Goal: Task Accomplishment & Management: Use online tool/utility

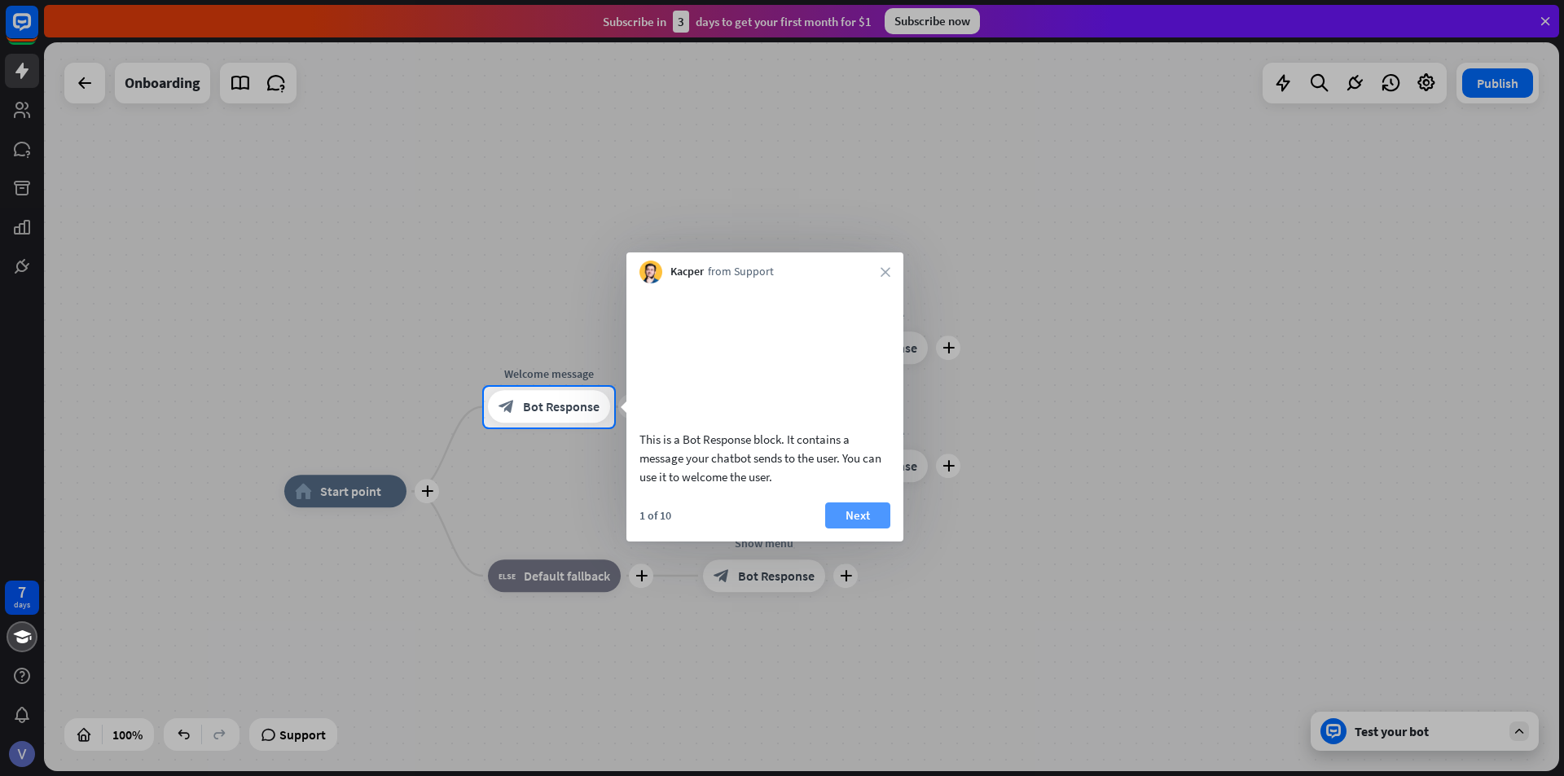
click at [863, 529] on button "Next" at bounding box center [857, 516] width 65 height 26
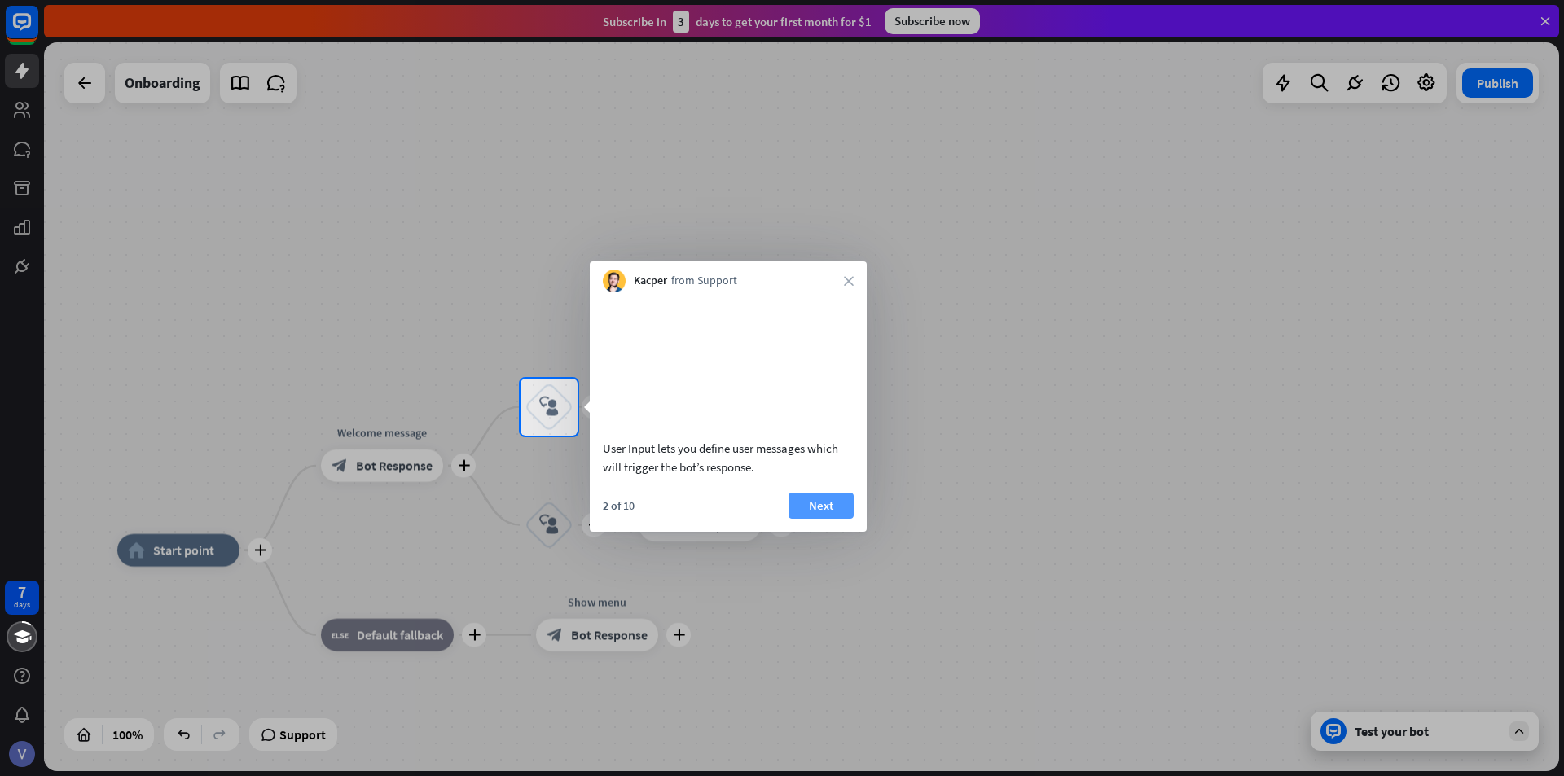
click at [846, 519] on button "Next" at bounding box center [820, 506] width 65 height 26
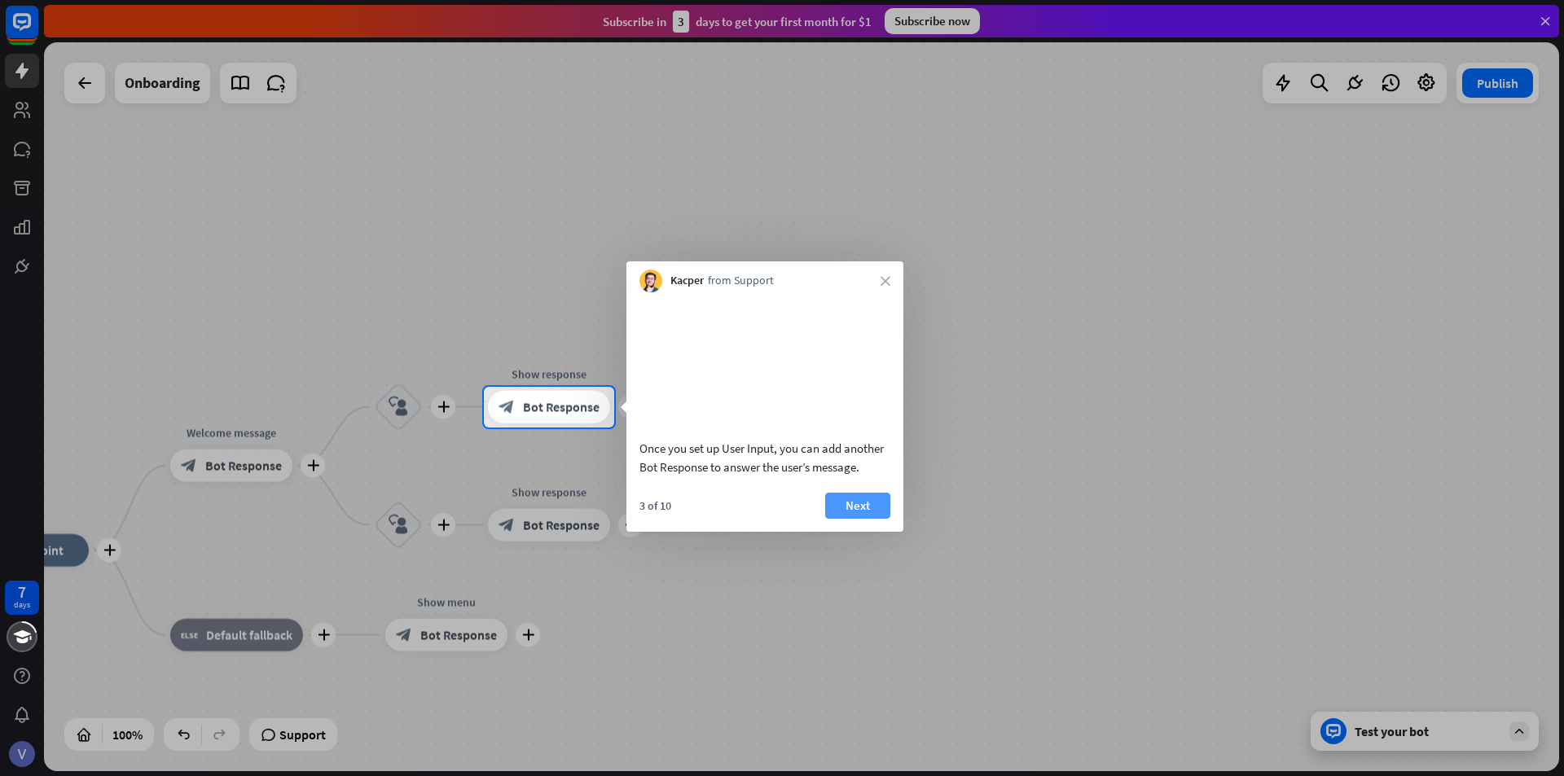
click at [844, 516] on button "Next" at bounding box center [857, 506] width 65 height 26
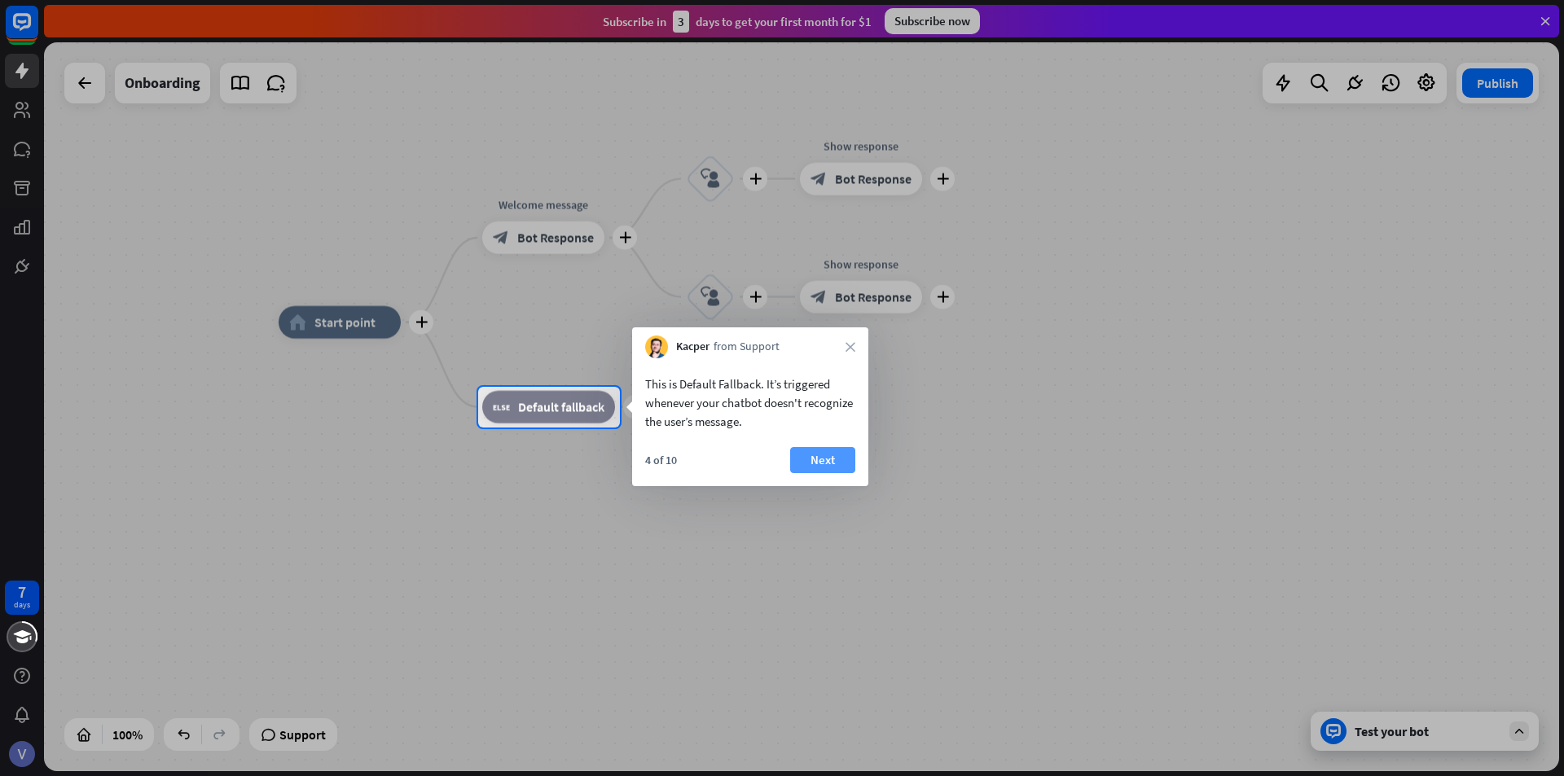
click at [832, 459] on button "Next" at bounding box center [822, 460] width 65 height 26
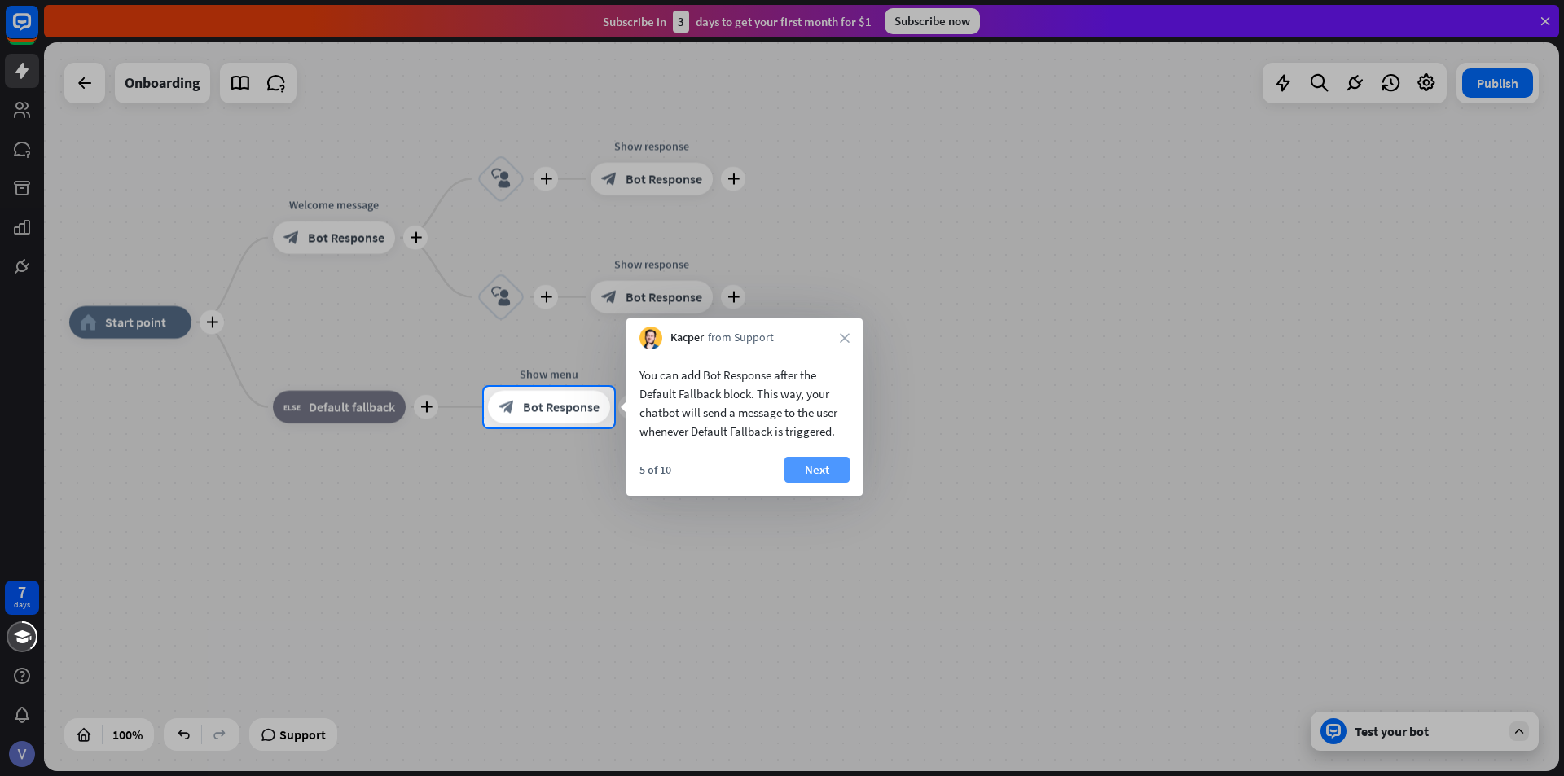
click at [832, 471] on button "Next" at bounding box center [816, 470] width 65 height 26
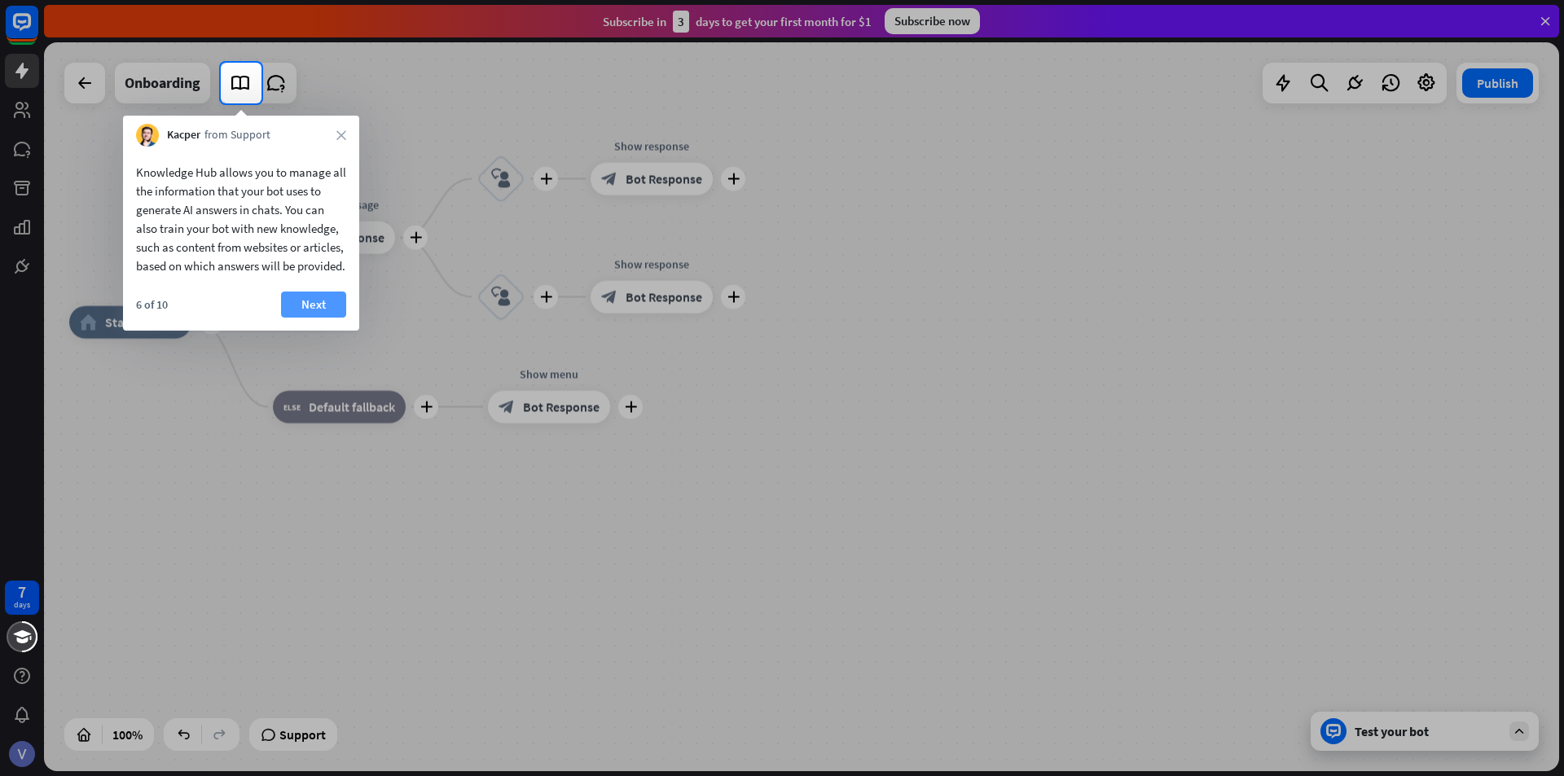
click at [327, 318] on button "Next" at bounding box center [313, 305] width 65 height 26
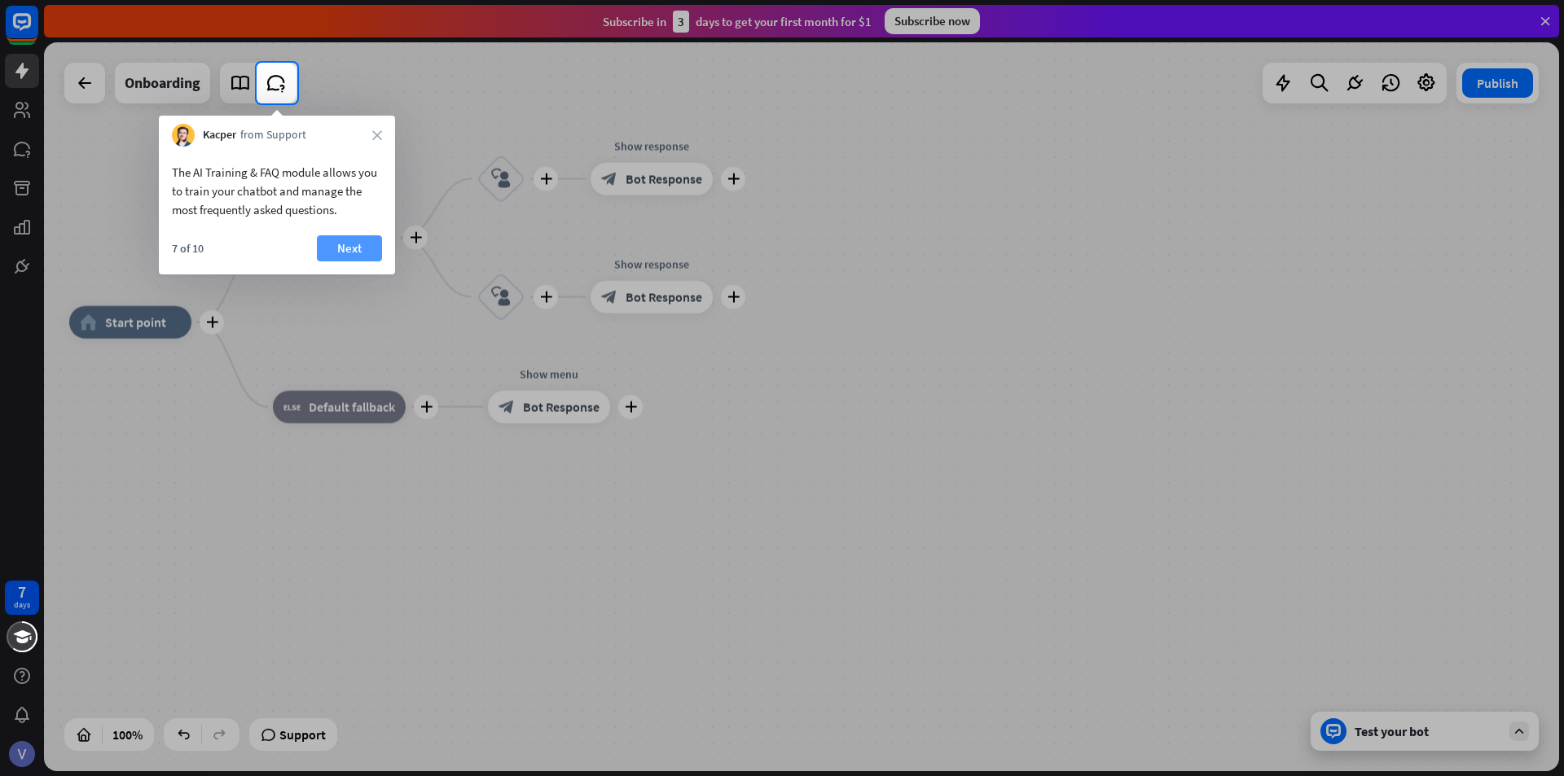
click at [346, 247] on button "Next" at bounding box center [349, 248] width 65 height 26
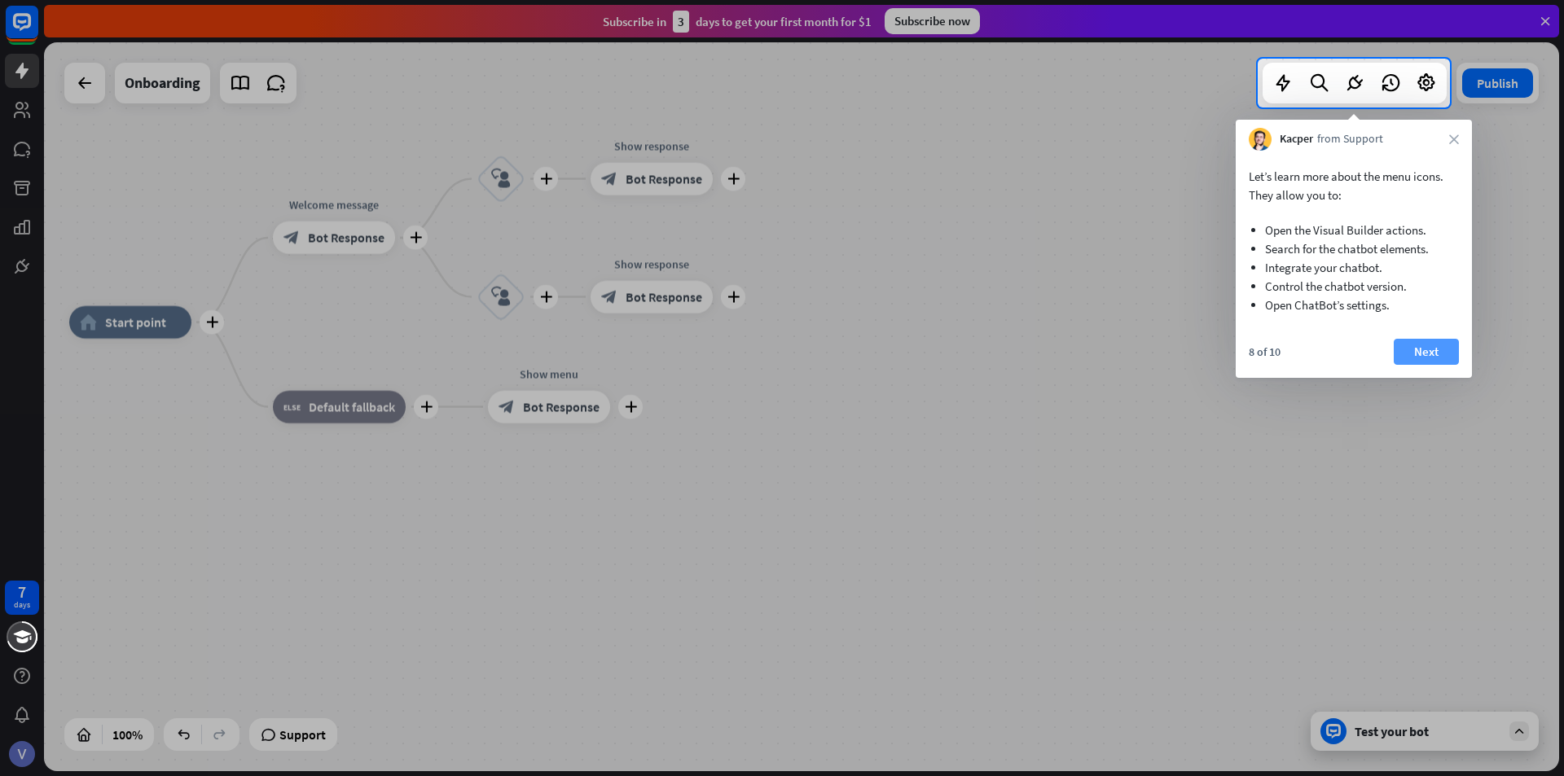
click at [1420, 345] on button "Next" at bounding box center [1426, 352] width 65 height 26
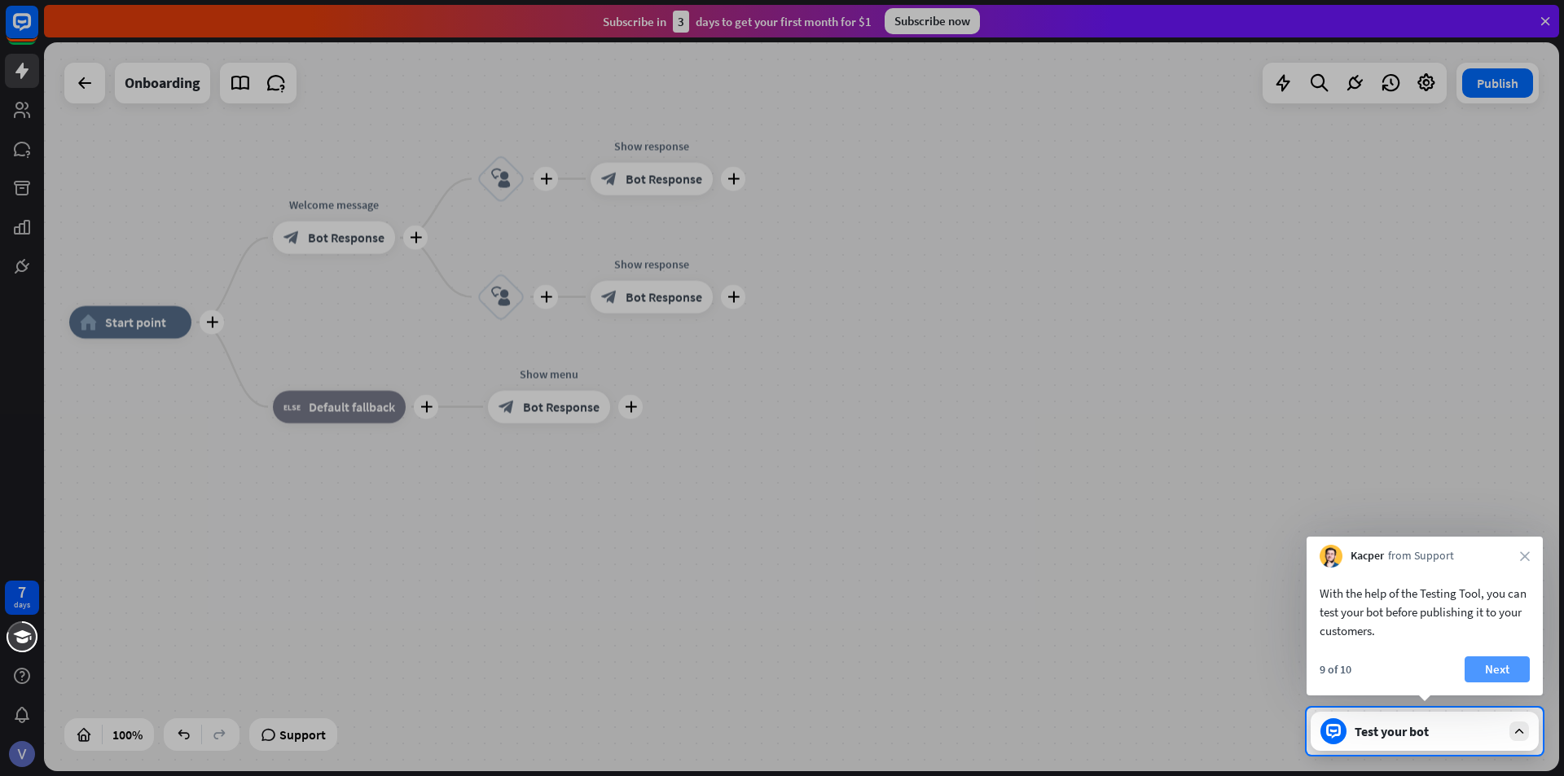
click at [1506, 667] on button "Next" at bounding box center [1496, 669] width 65 height 26
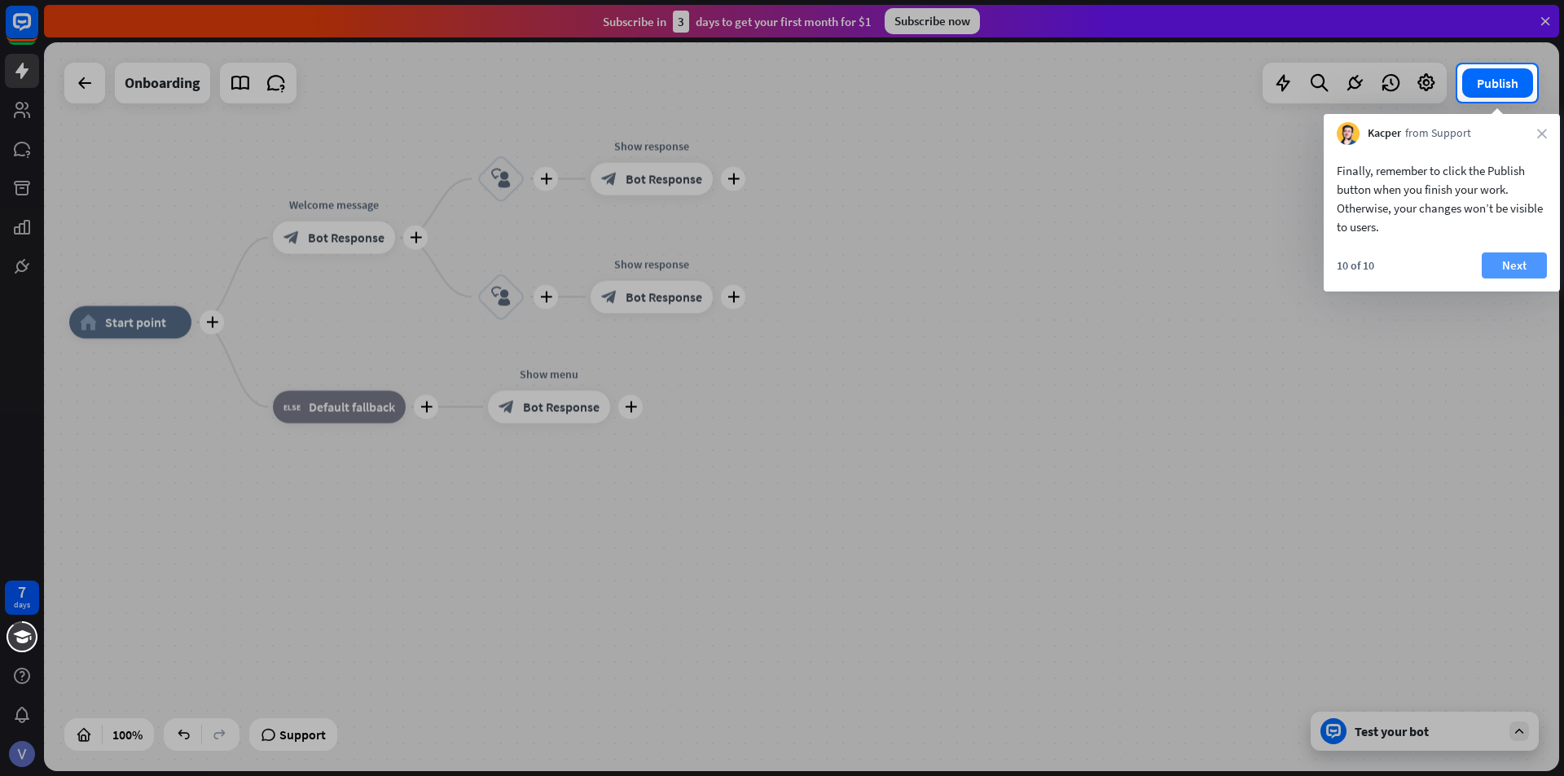
click at [1525, 267] on button "Next" at bounding box center [1514, 265] width 65 height 26
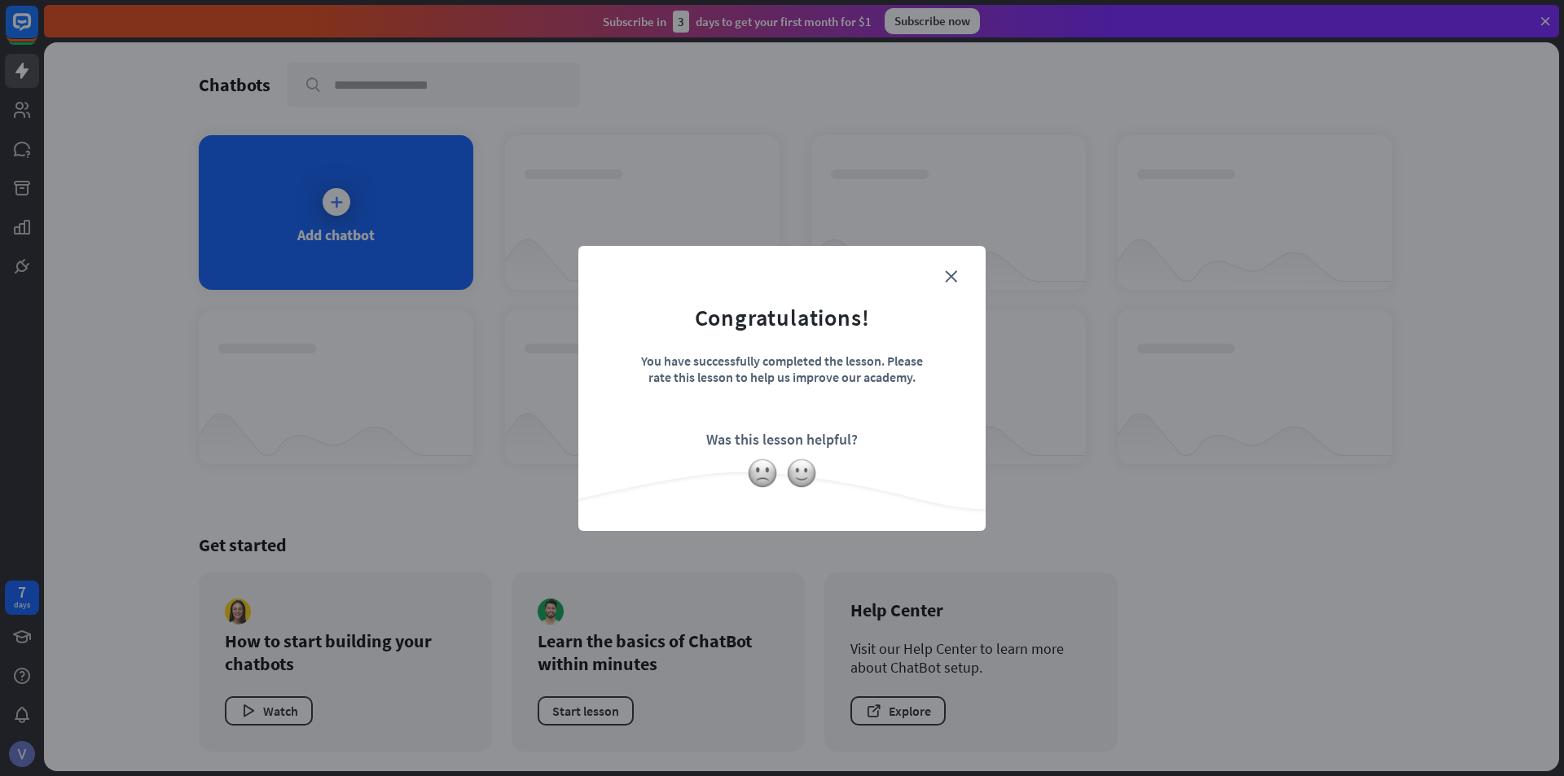
click at [946, 283] on form "Congratulations! You have successfully completed the lesson. Please rate this l…" at bounding box center [782, 363] width 367 height 195
click at [946, 275] on icon "close" at bounding box center [951, 276] width 12 height 12
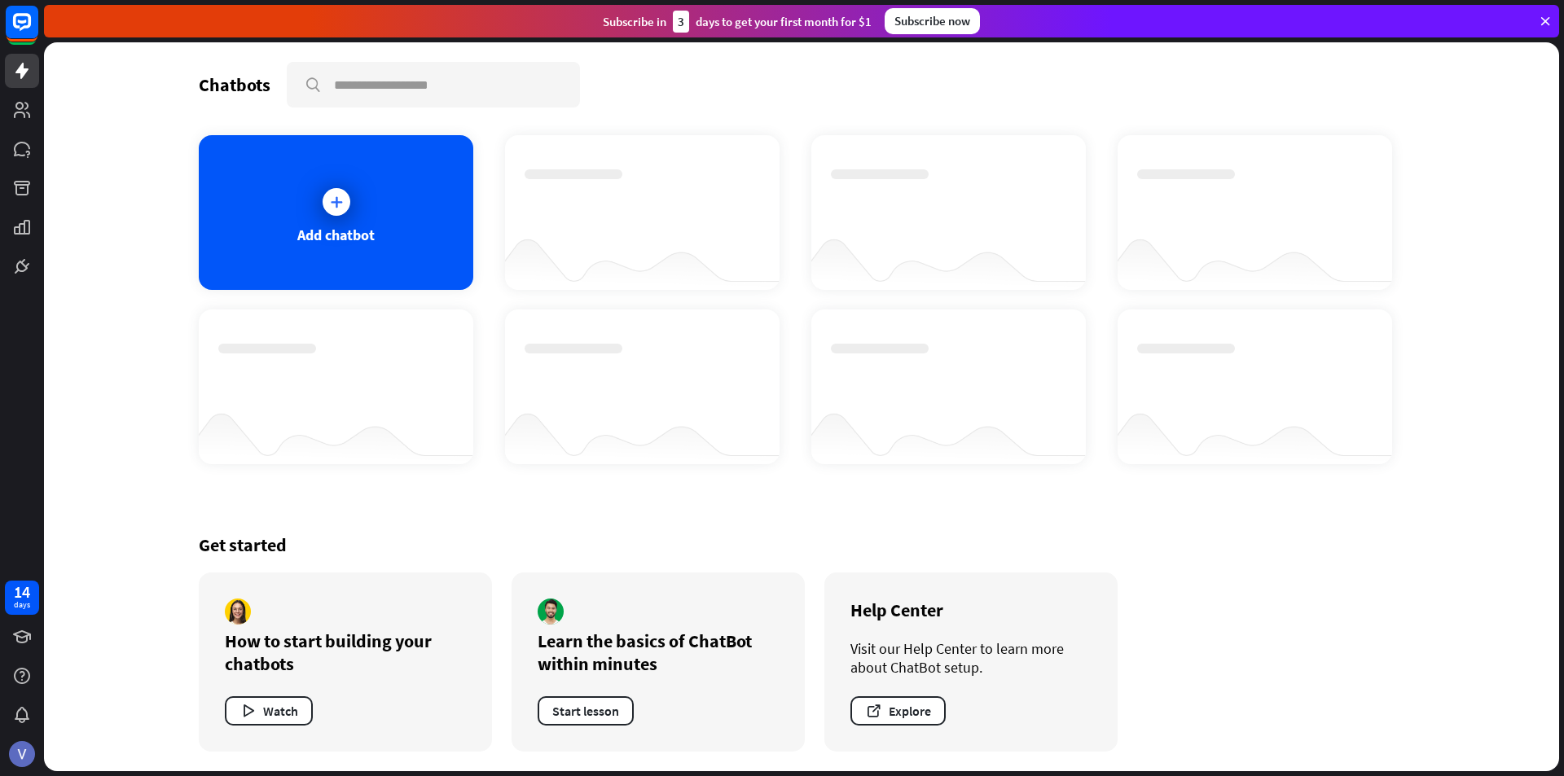
click at [1288, 603] on div "Get started How to start building your chatbots Watch Learn the basics of ChatB…" at bounding box center [801, 642] width 1205 height 257
click at [426, 90] on input "text" at bounding box center [433, 85] width 290 height 42
click at [340, 217] on div at bounding box center [336, 202] width 41 height 41
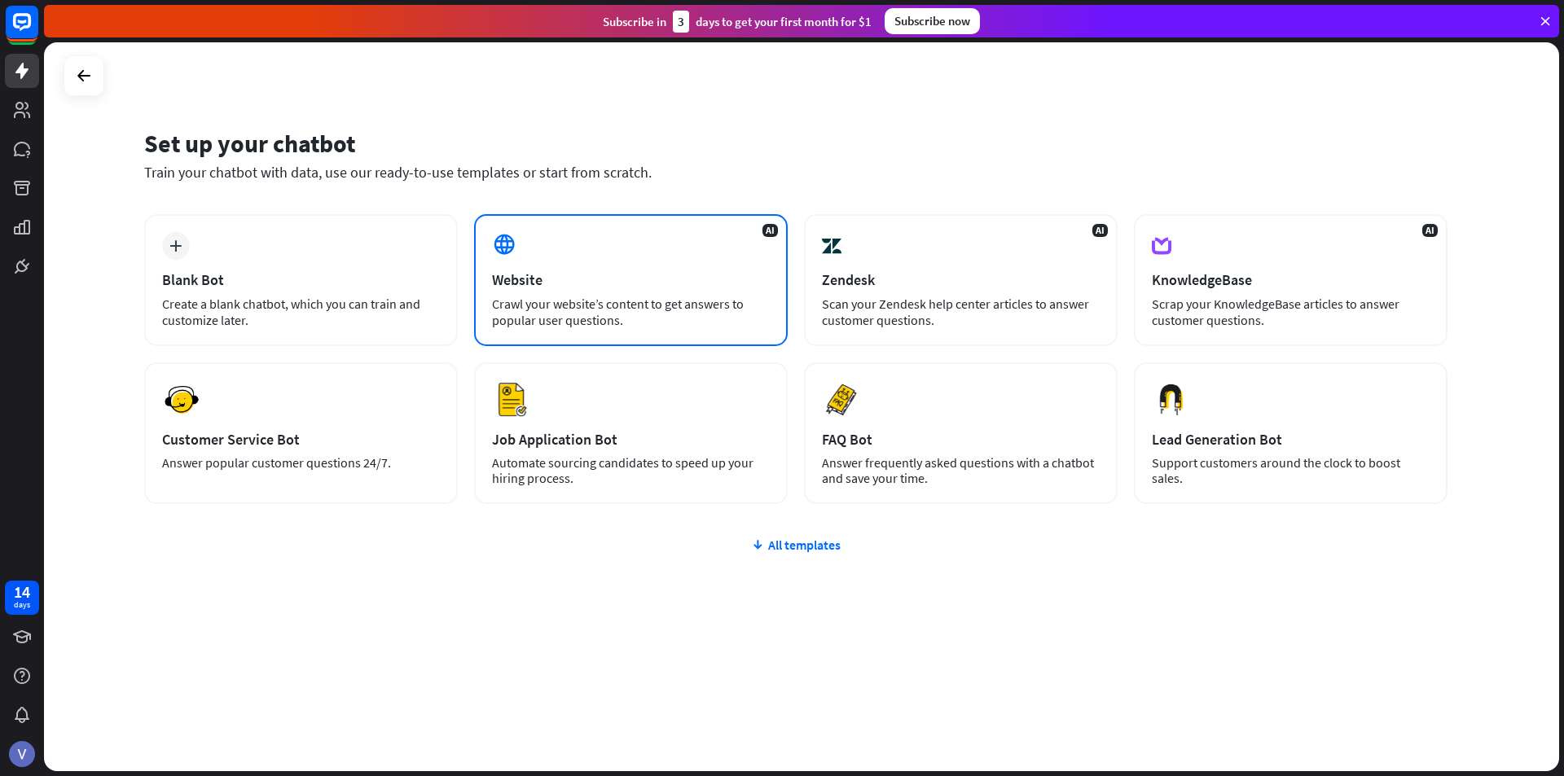
click at [502, 293] on div "AI Website Crawl your website’s content to get answers to popular user question…" at bounding box center [631, 280] width 314 height 132
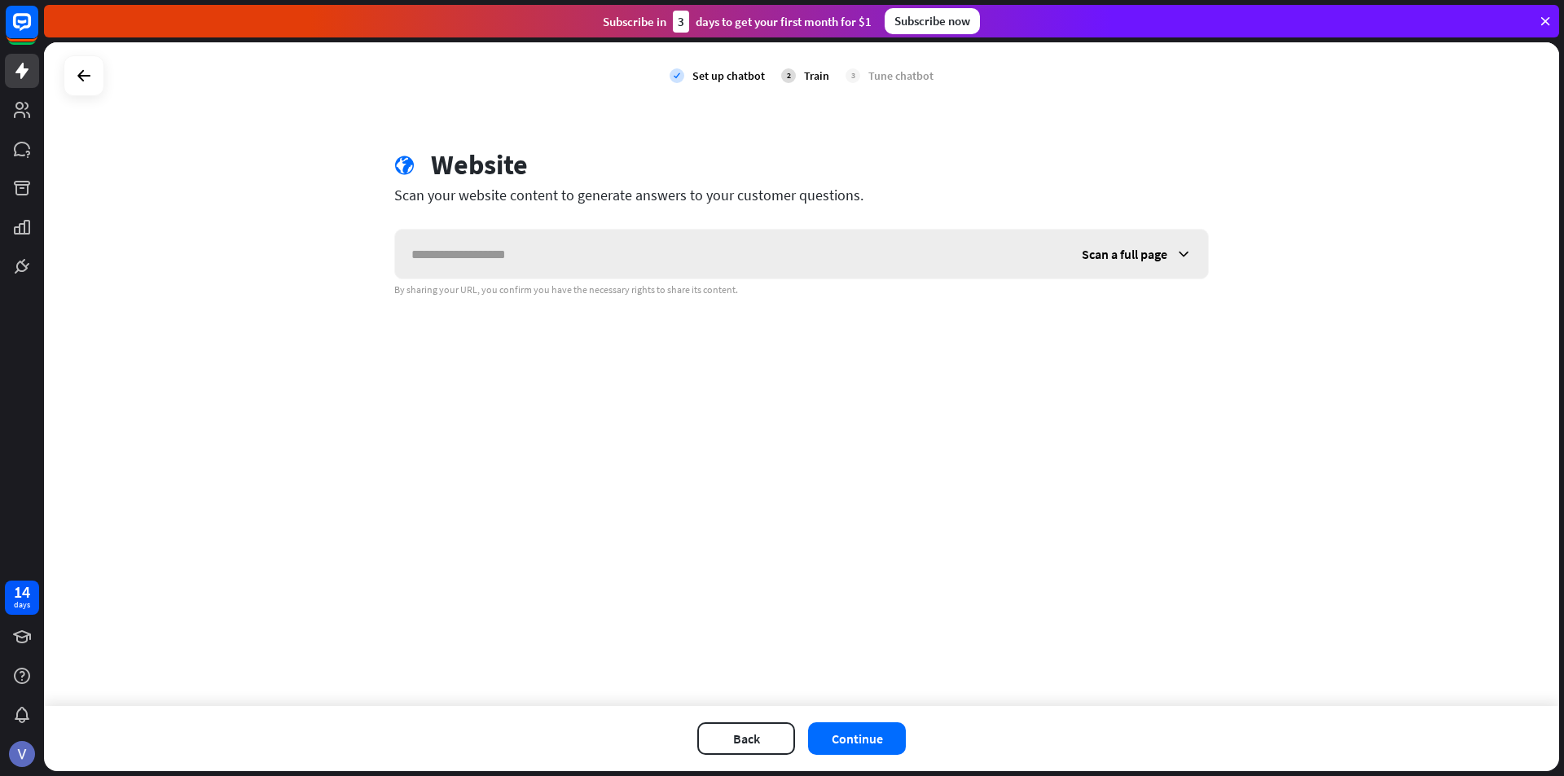
click at [490, 263] on input "text" at bounding box center [730, 254] width 670 height 49
type input "**********"
click at [1182, 257] on icon at bounding box center [1183, 254] width 16 height 16
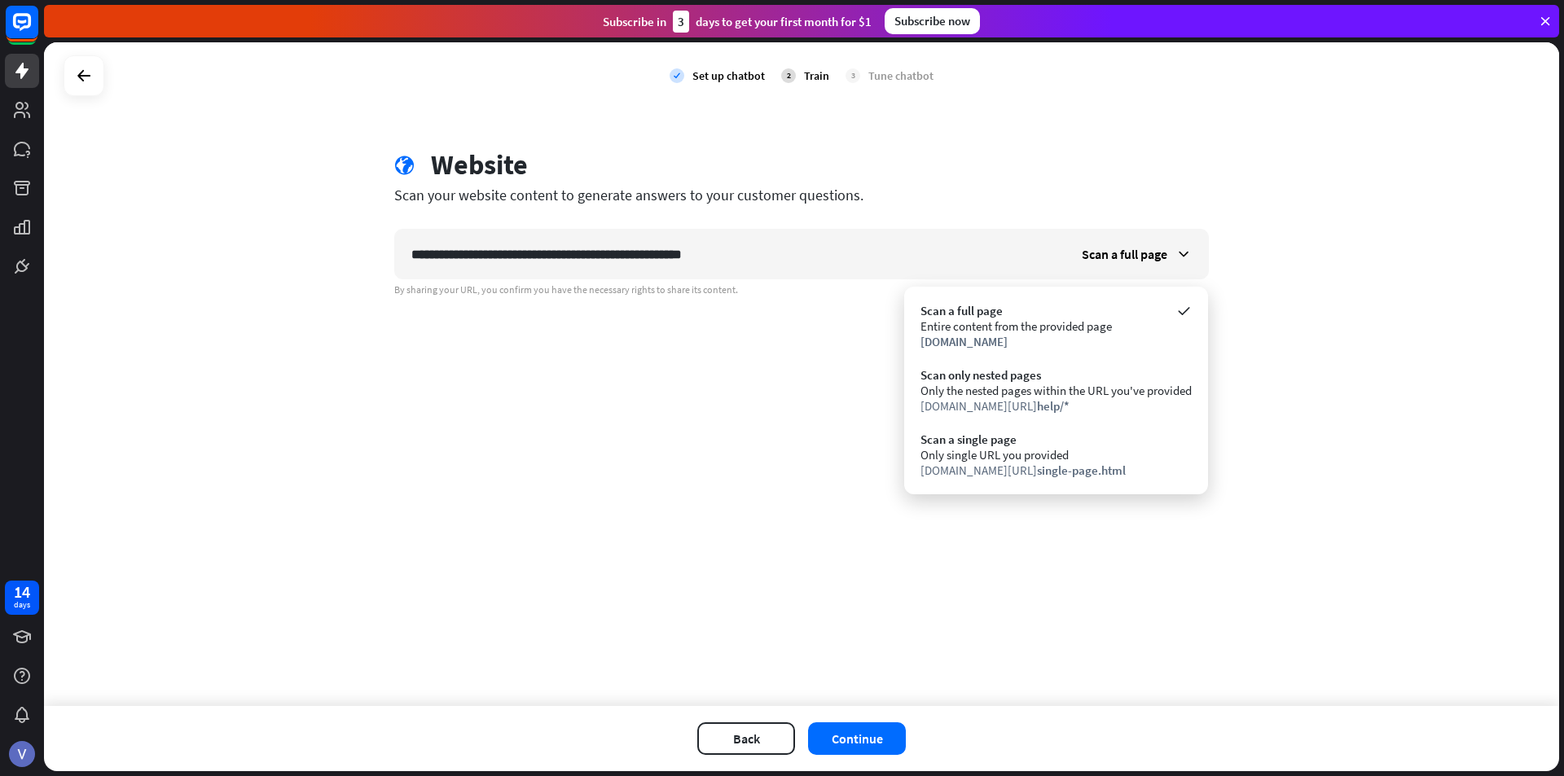
click at [641, 469] on div "**********" at bounding box center [801, 374] width 1515 height 664
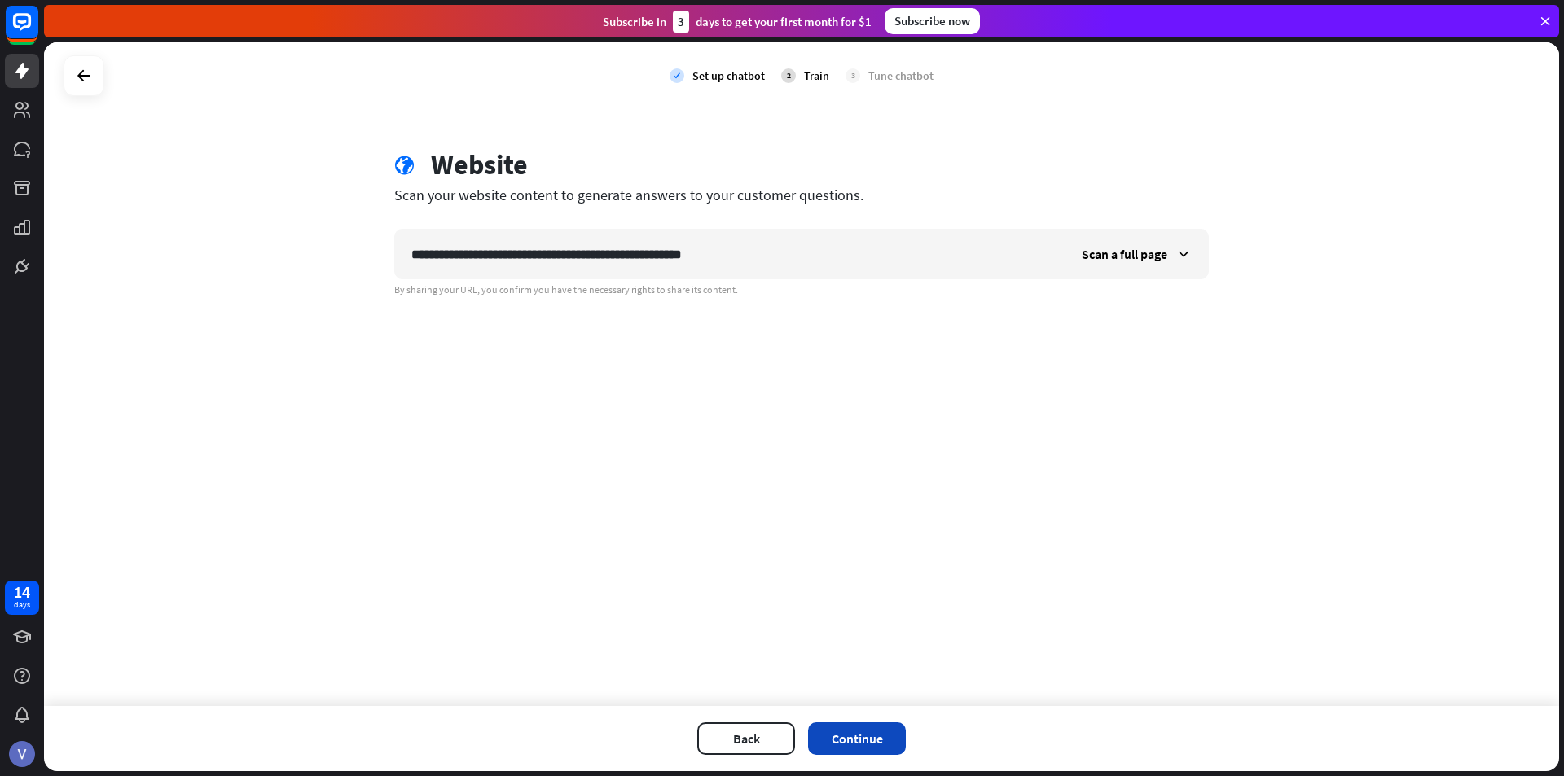
click at [858, 745] on button "Continue" at bounding box center [857, 738] width 98 height 33
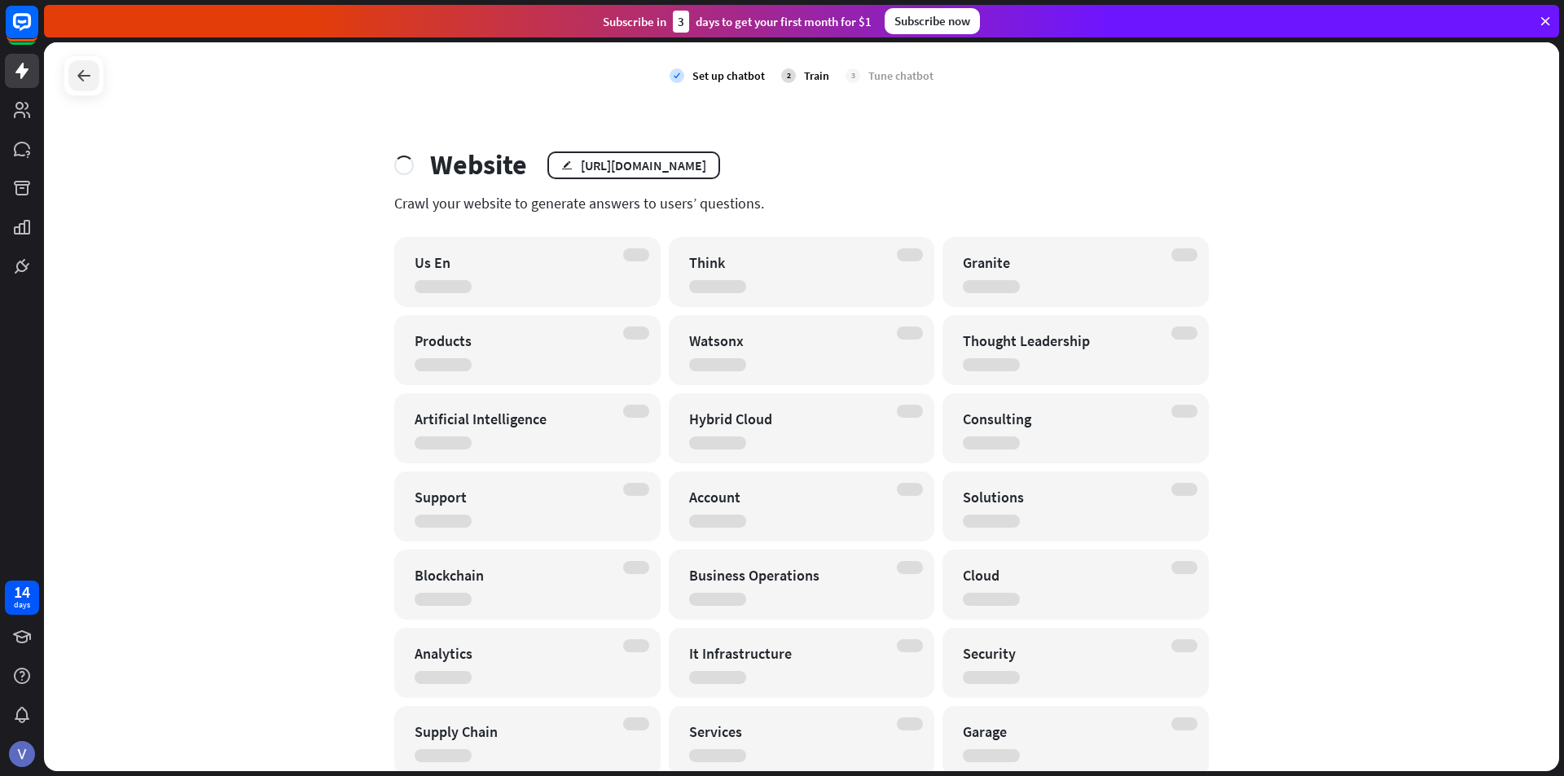
click at [74, 77] on icon at bounding box center [84, 76] width 20 height 20
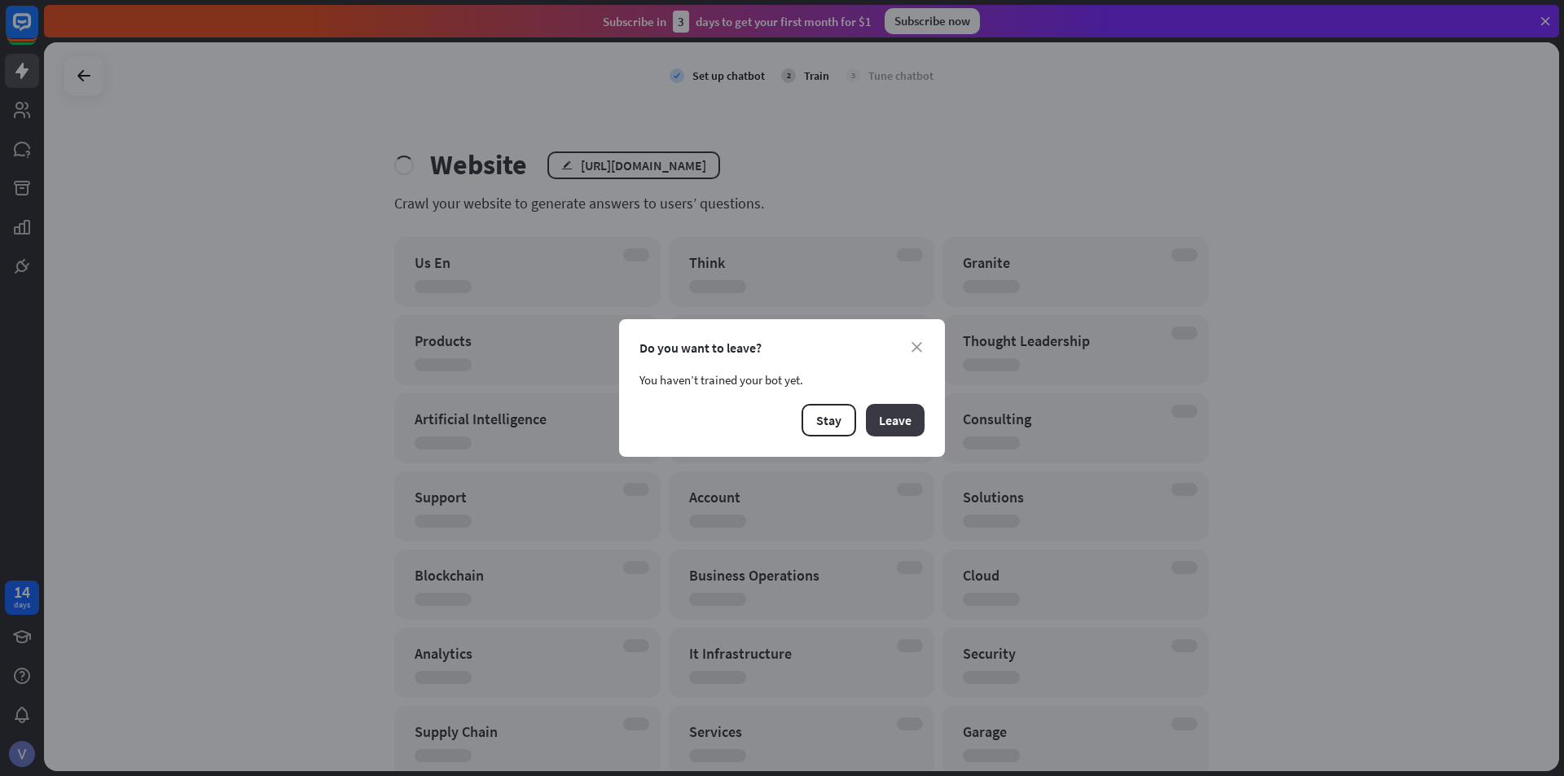
click at [880, 421] on button "Leave" at bounding box center [895, 420] width 59 height 33
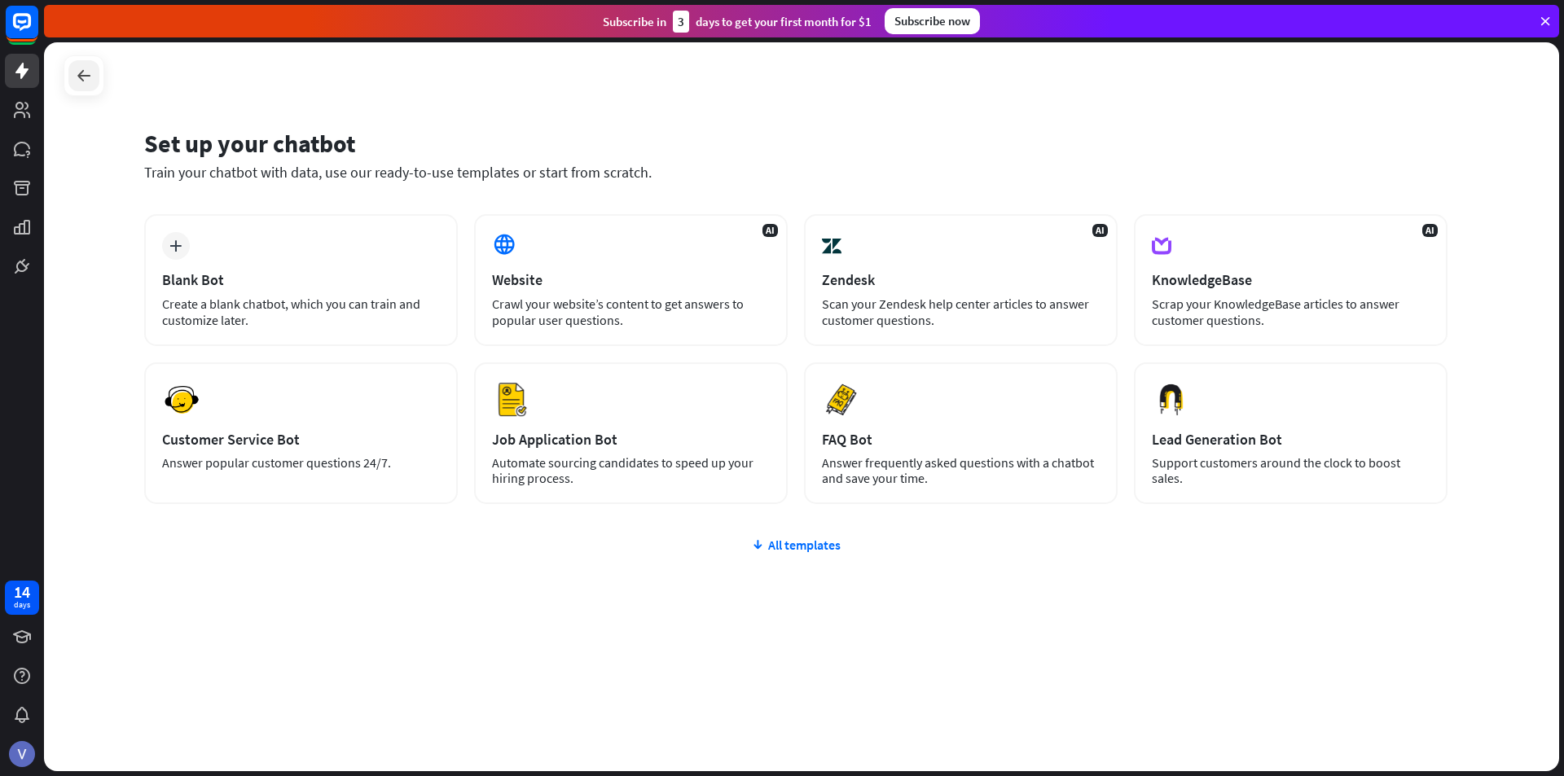
click at [95, 81] on div at bounding box center [83, 75] width 31 height 31
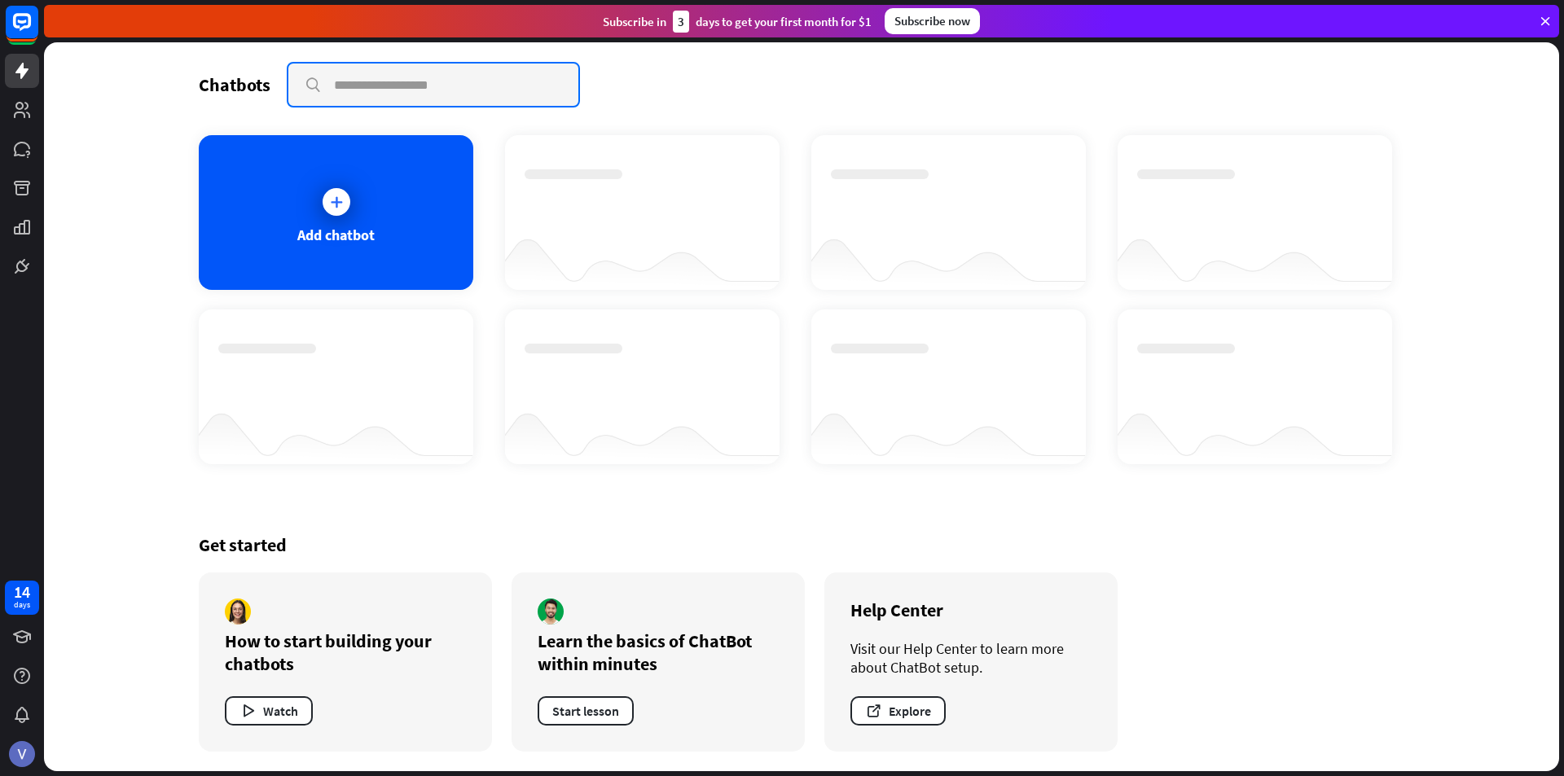
click at [346, 86] on input "text" at bounding box center [433, 85] width 290 height 42
type input "**********"
click at [520, 89] on input "**********" at bounding box center [433, 85] width 290 height 42
click at [533, 81] on input "**********" at bounding box center [433, 85] width 290 height 42
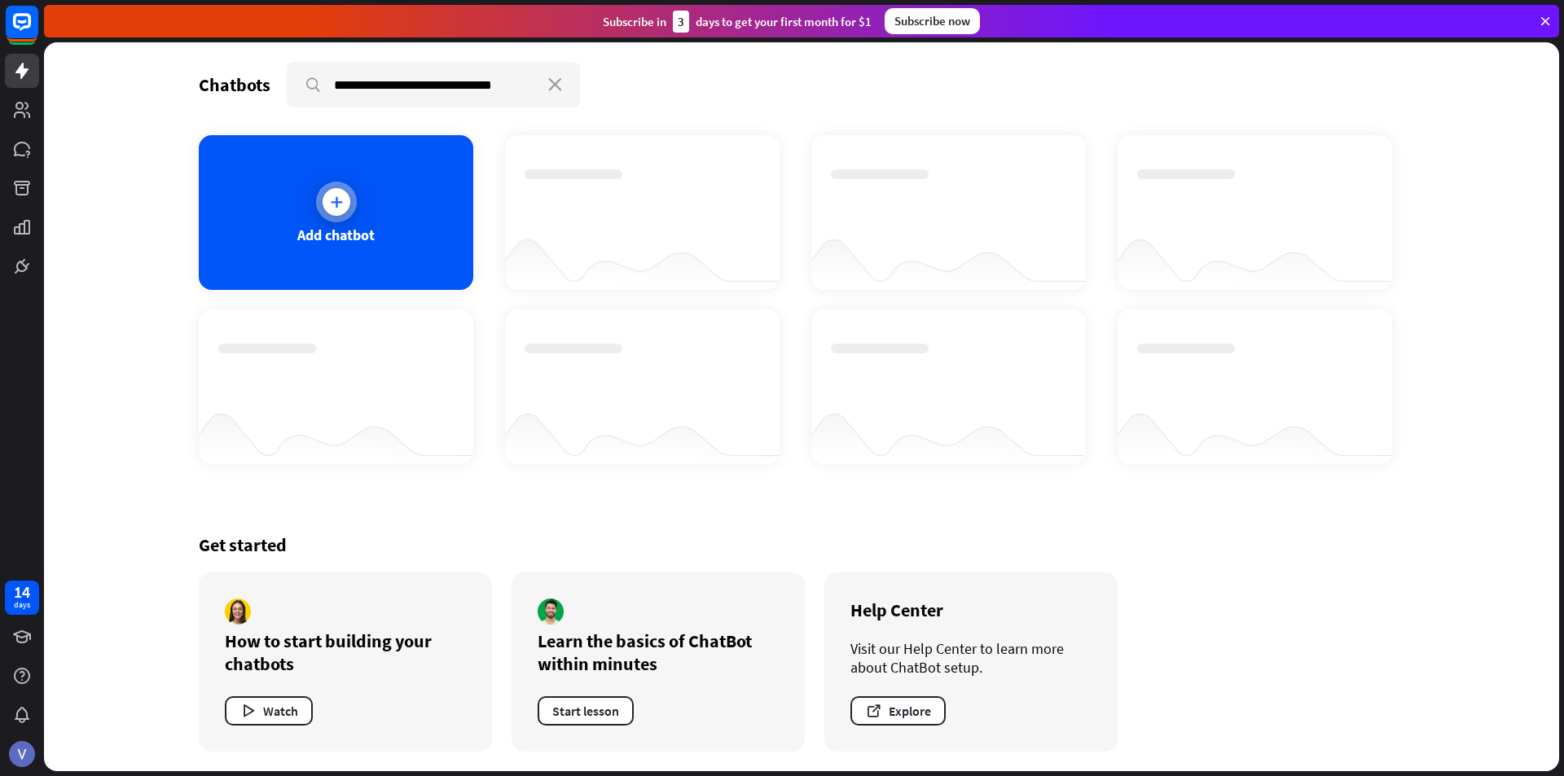
click at [339, 209] on icon at bounding box center [336, 202] width 16 height 16
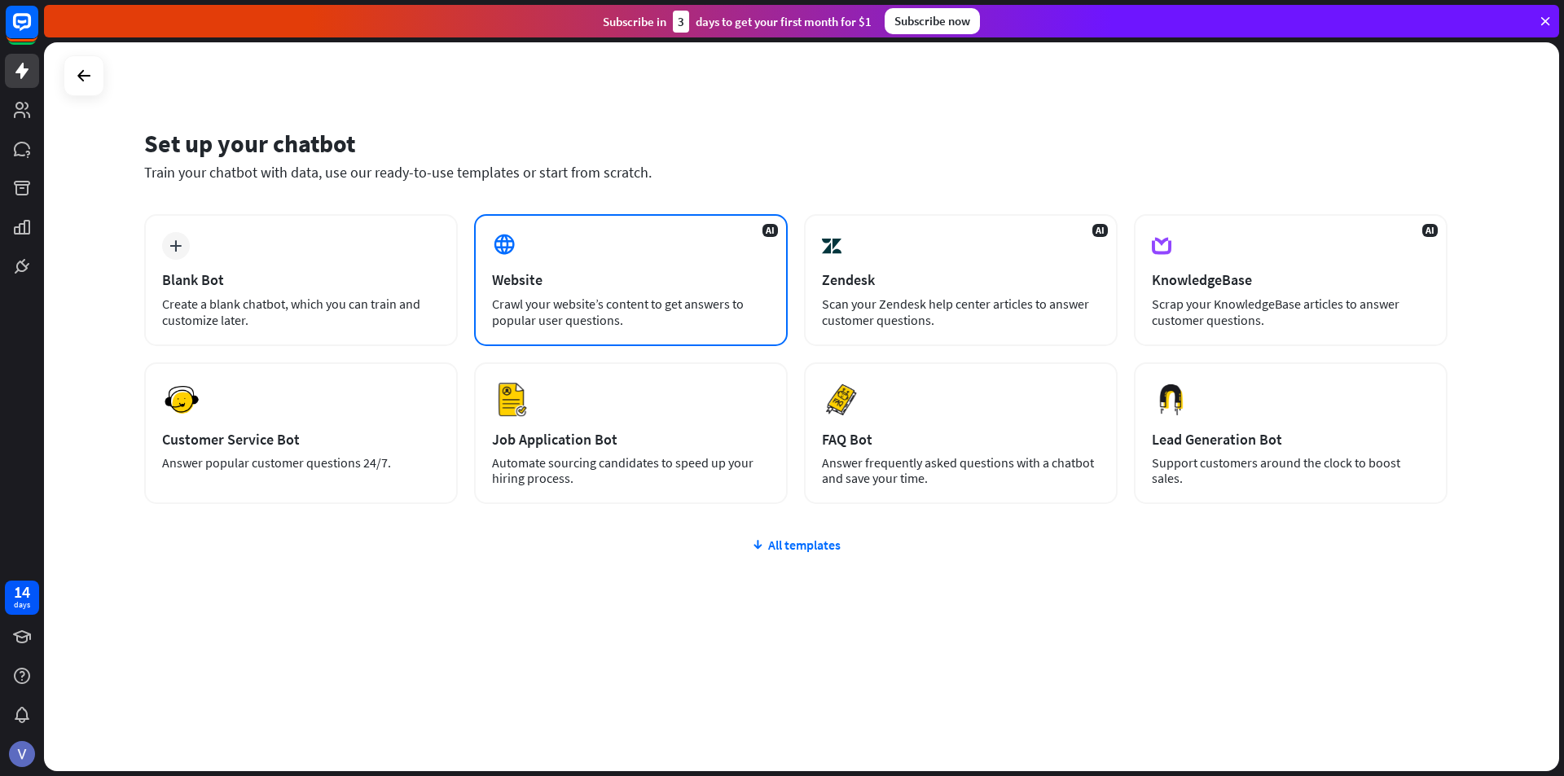
click at [494, 266] on div "AI Website Crawl your website’s content to get answers to popular user question…" at bounding box center [631, 280] width 314 height 132
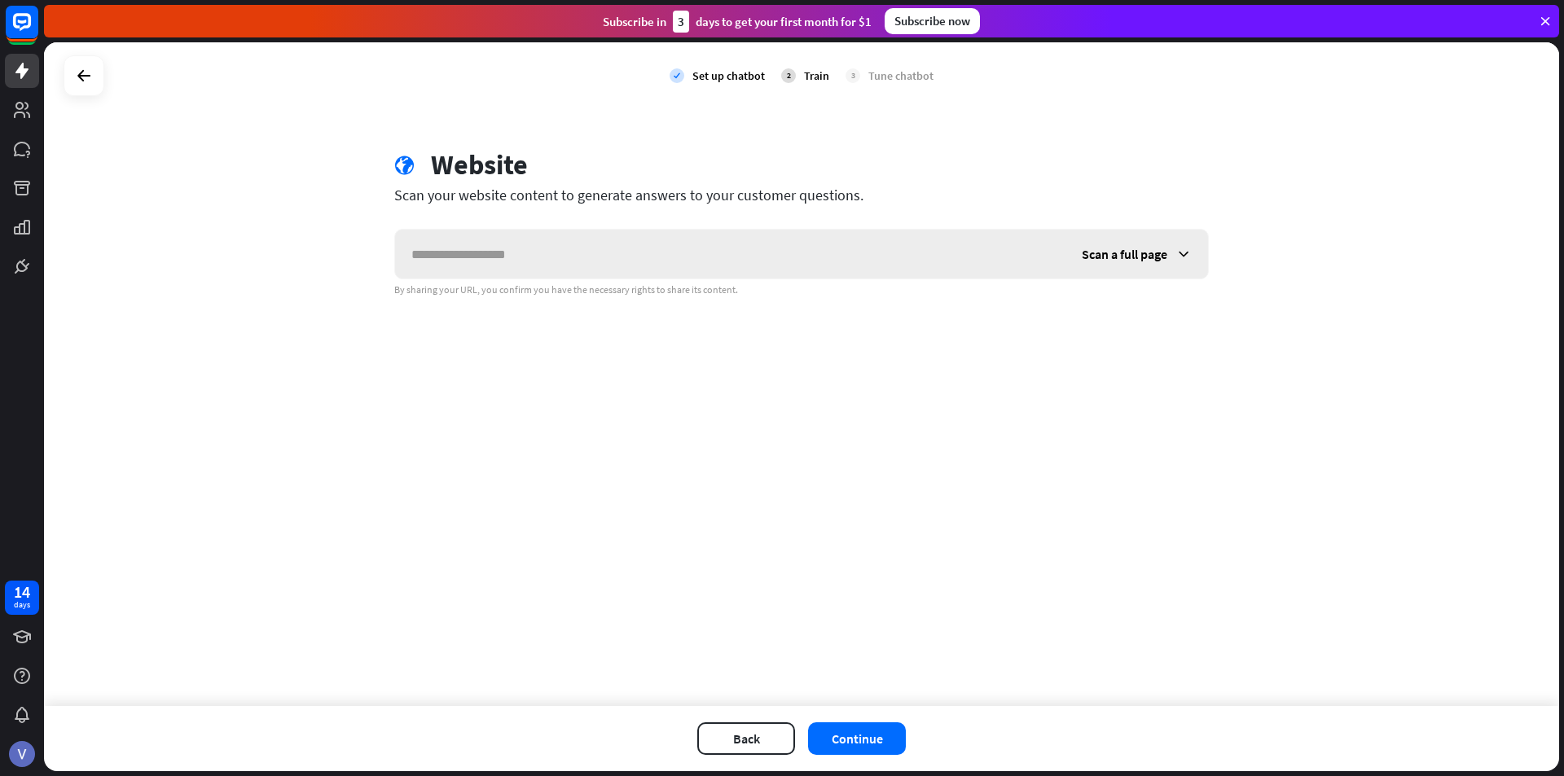
click at [494, 266] on input "text" at bounding box center [730, 254] width 670 height 49
type input "**********"
click at [849, 738] on button "Continue" at bounding box center [857, 738] width 98 height 33
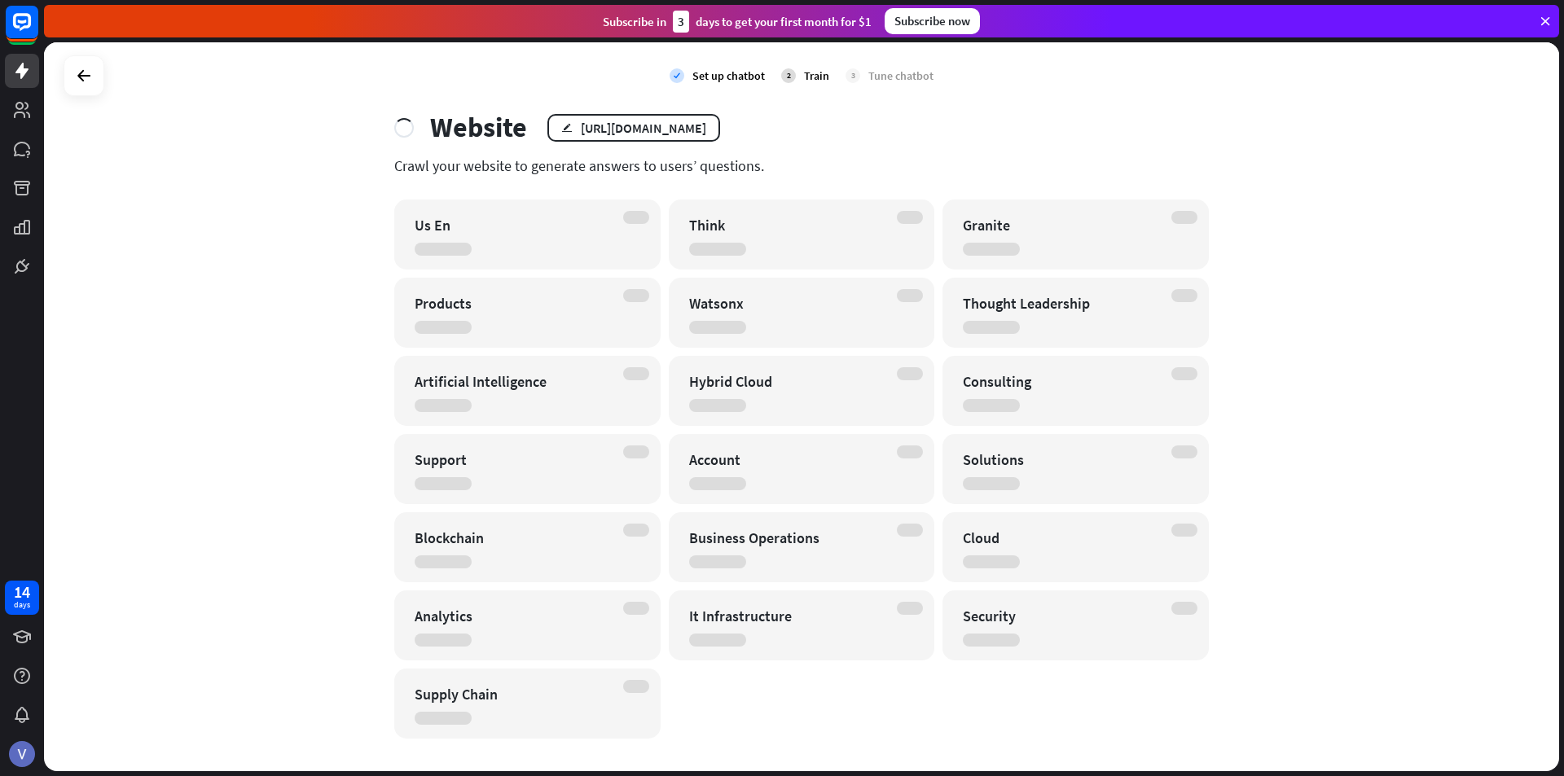
scroll to position [57, 0]
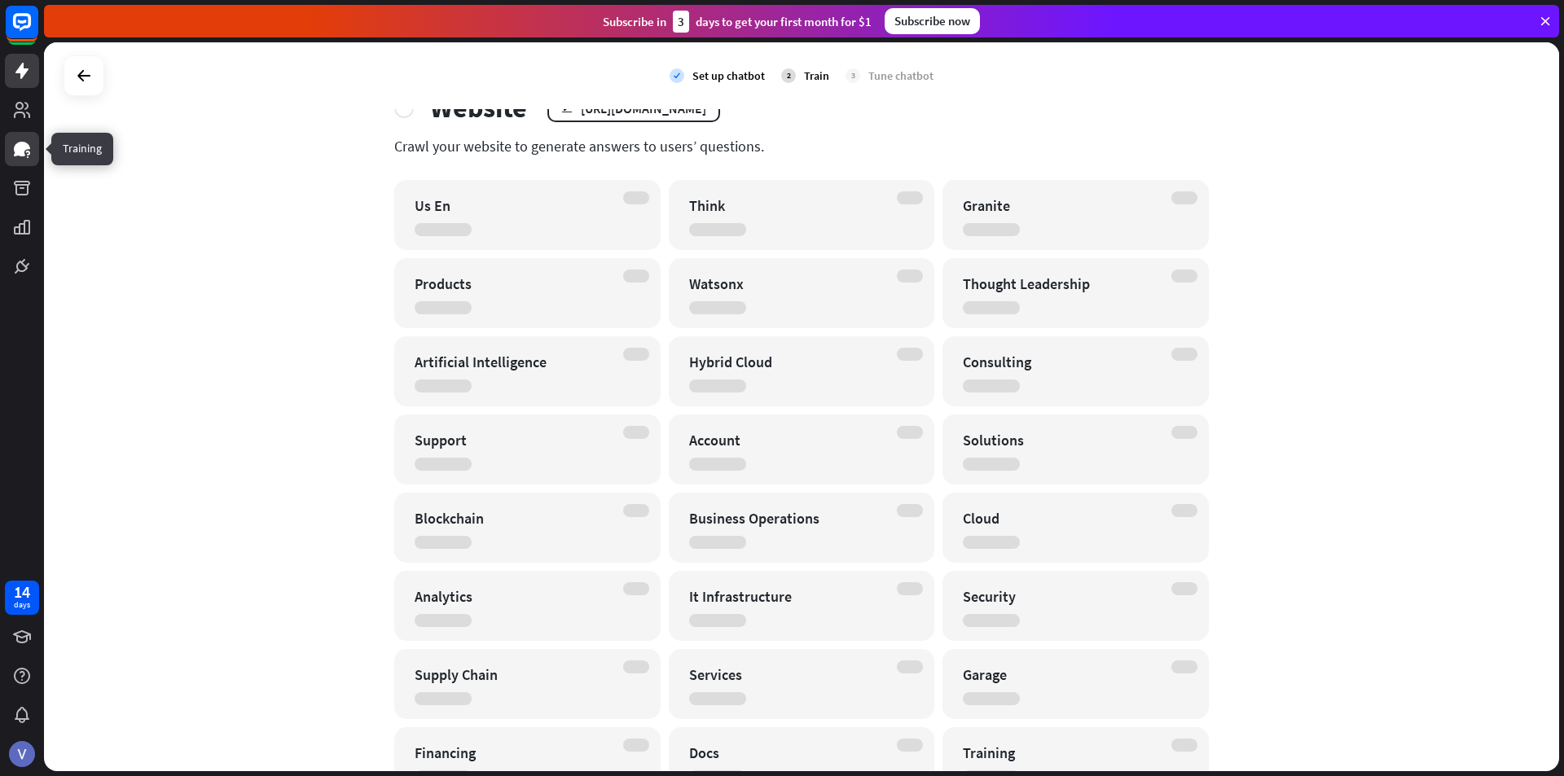
click at [22, 150] on icon at bounding box center [22, 149] width 16 height 15
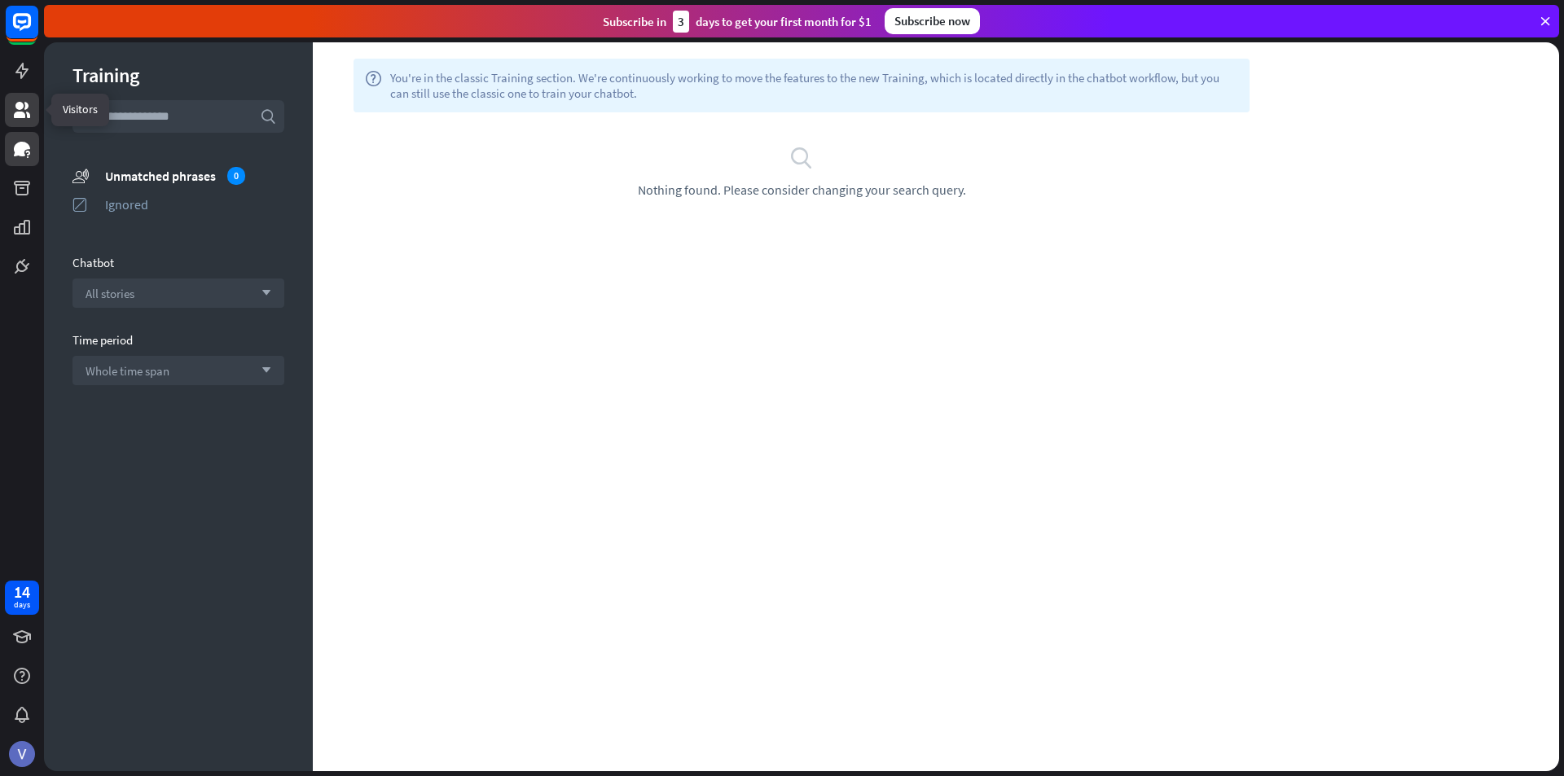
click at [11, 115] on link at bounding box center [22, 110] width 34 height 34
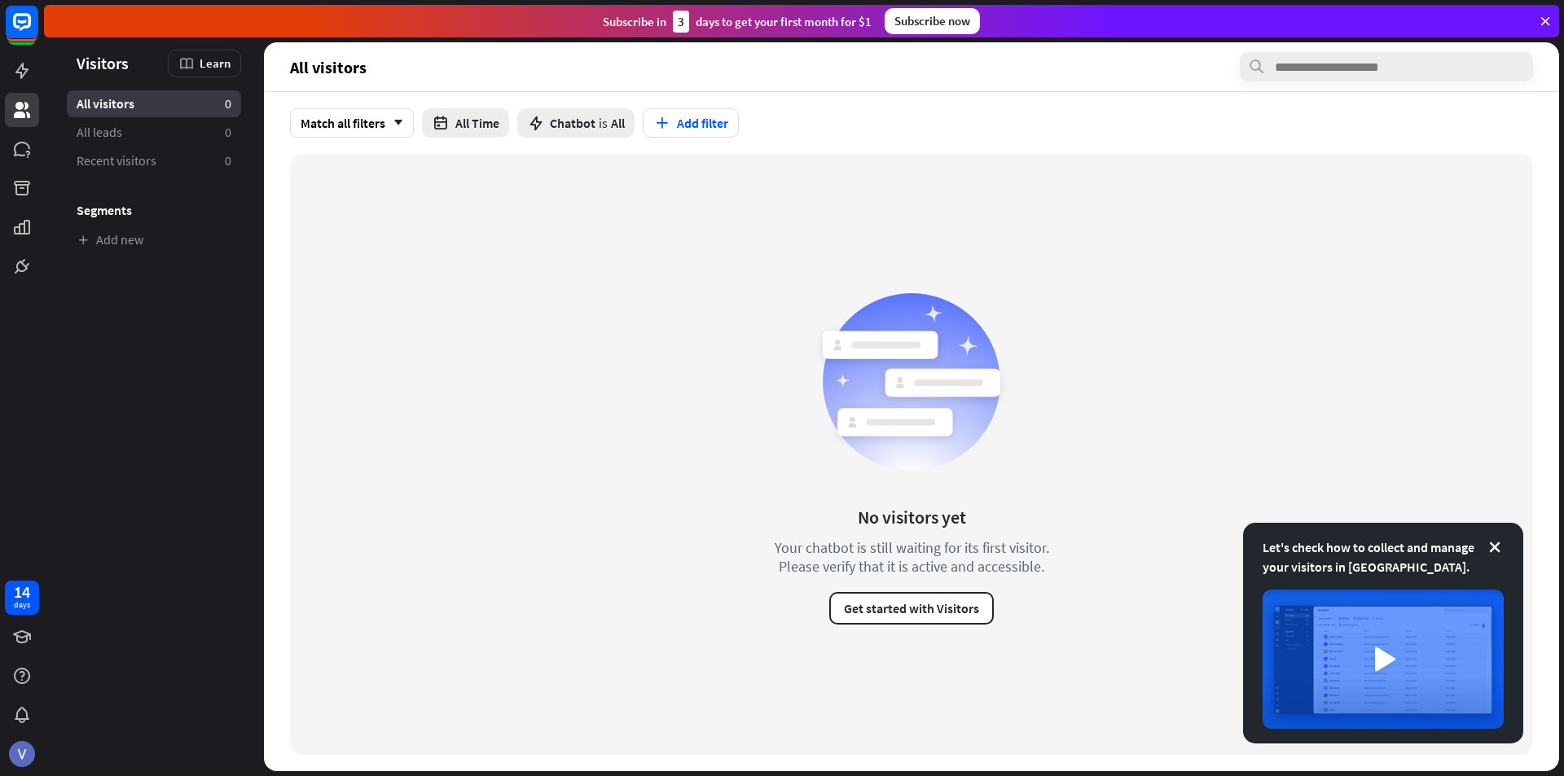
click at [1455, 551] on div "Let's check how to collect and manage your visitors in [GEOGRAPHIC_DATA]." at bounding box center [1382, 557] width 241 height 39
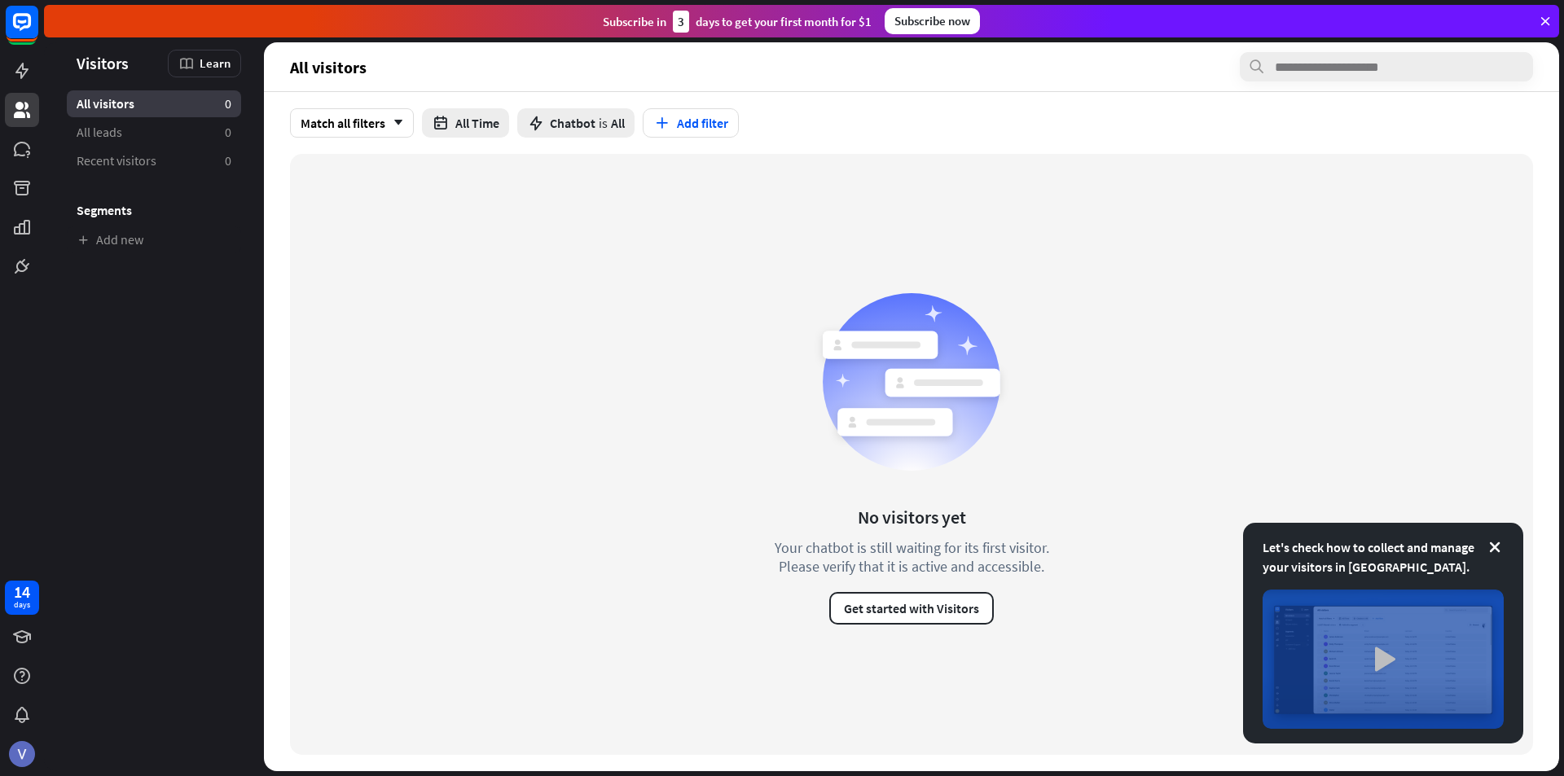
click at [1421, 670] on img at bounding box center [1382, 659] width 241 height 139
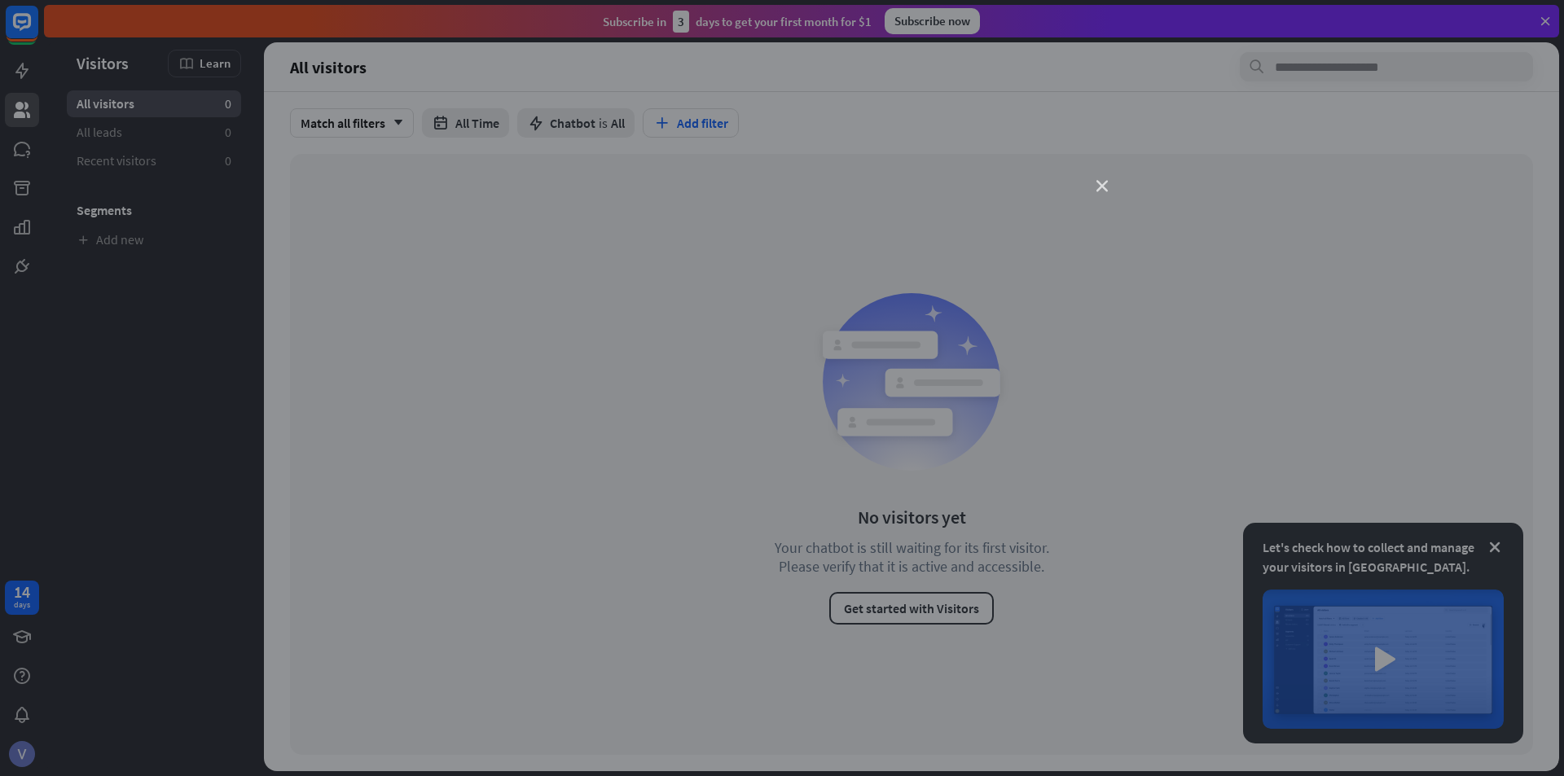
click at [1100, 187] on icon "close" at bounding box center [1101, 186] width 11 height 11
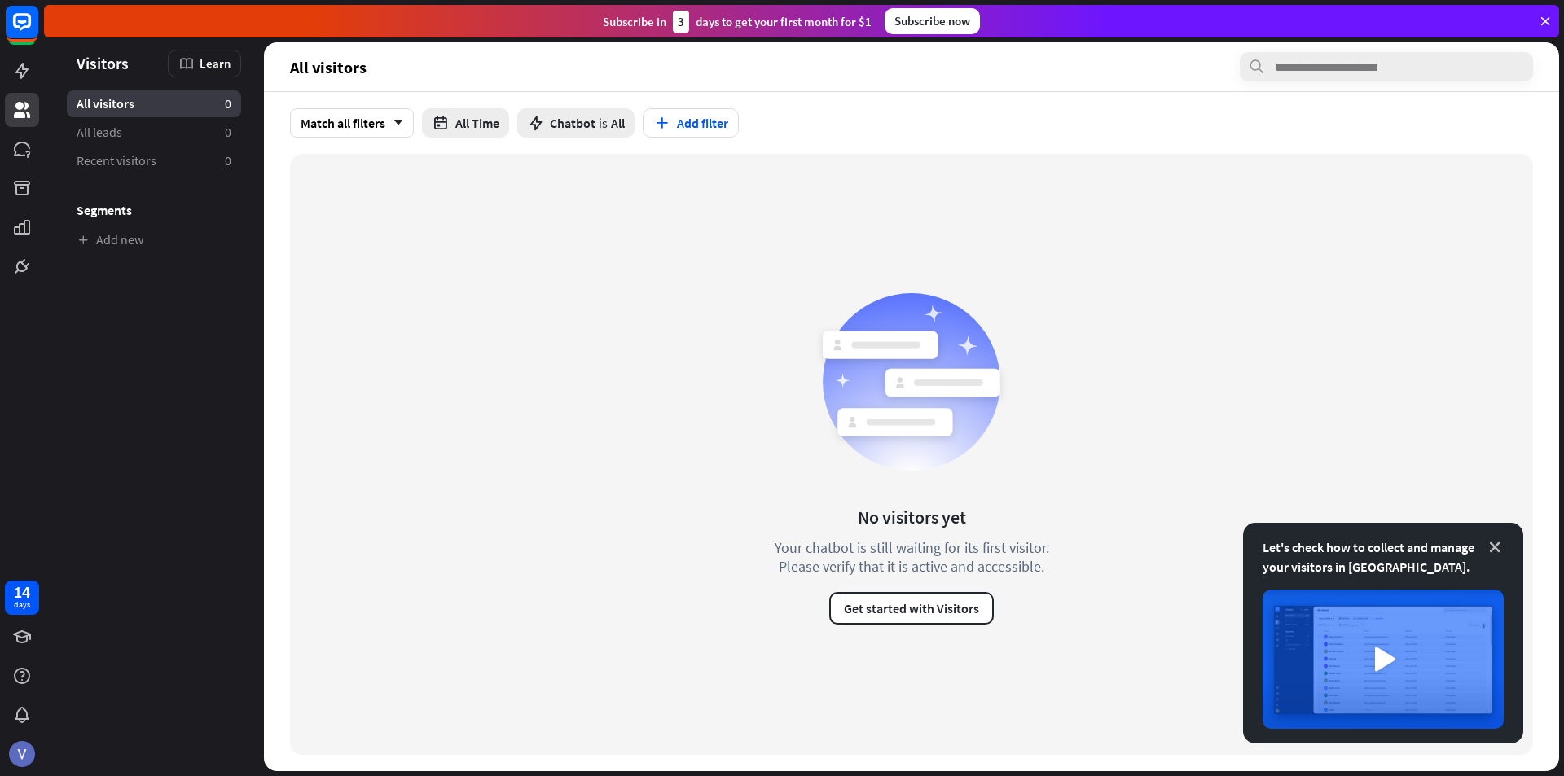
click at [1490, 545] on icon at bounding box center [1494, 547] width 16 height 16
